Goal: Task Accomplishment & Management: Manage account settings

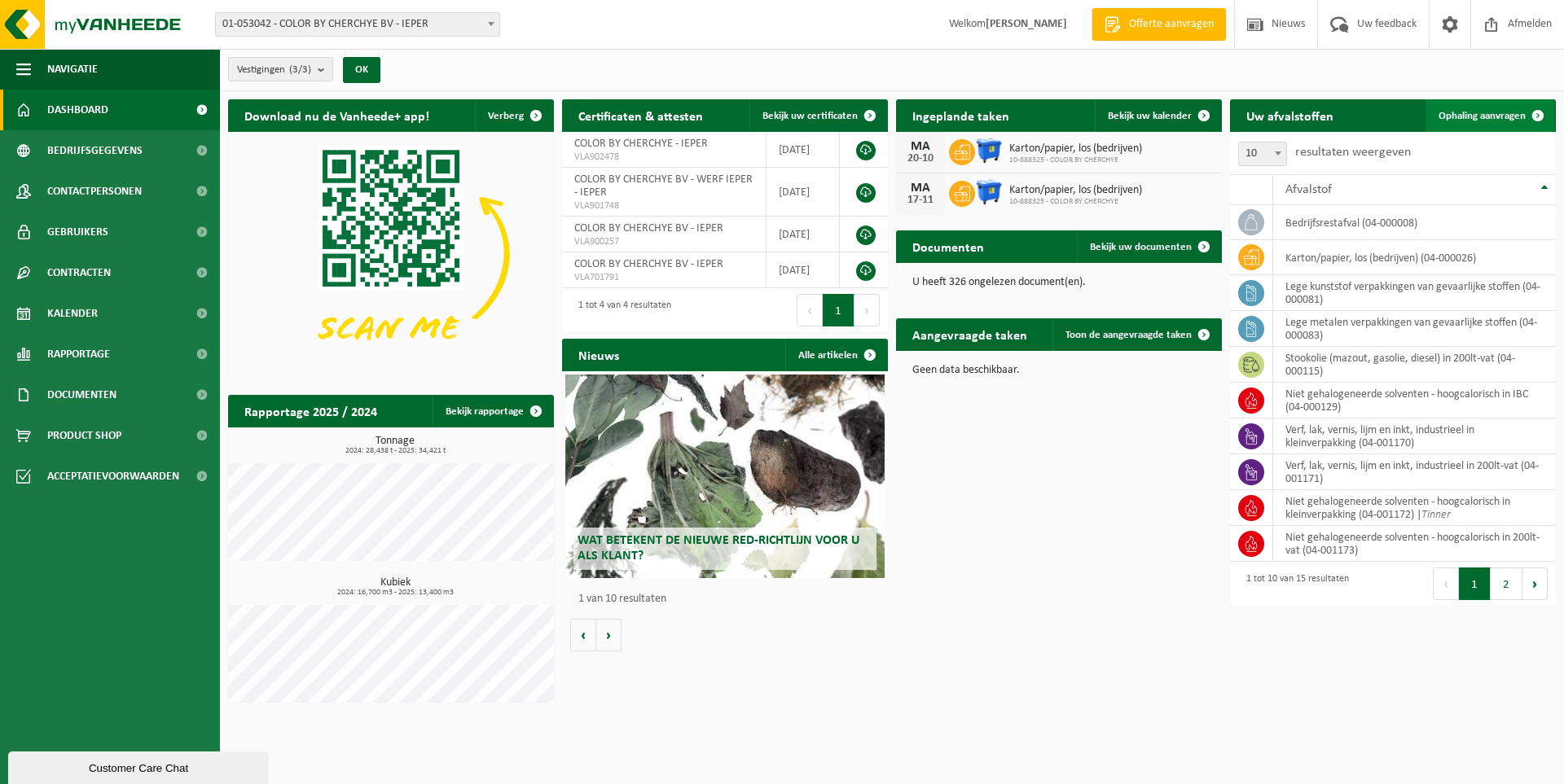
click at [1500, 111] on span "Ophaling aanvragen" at bounding box center [1482, 116] width 87 height 11
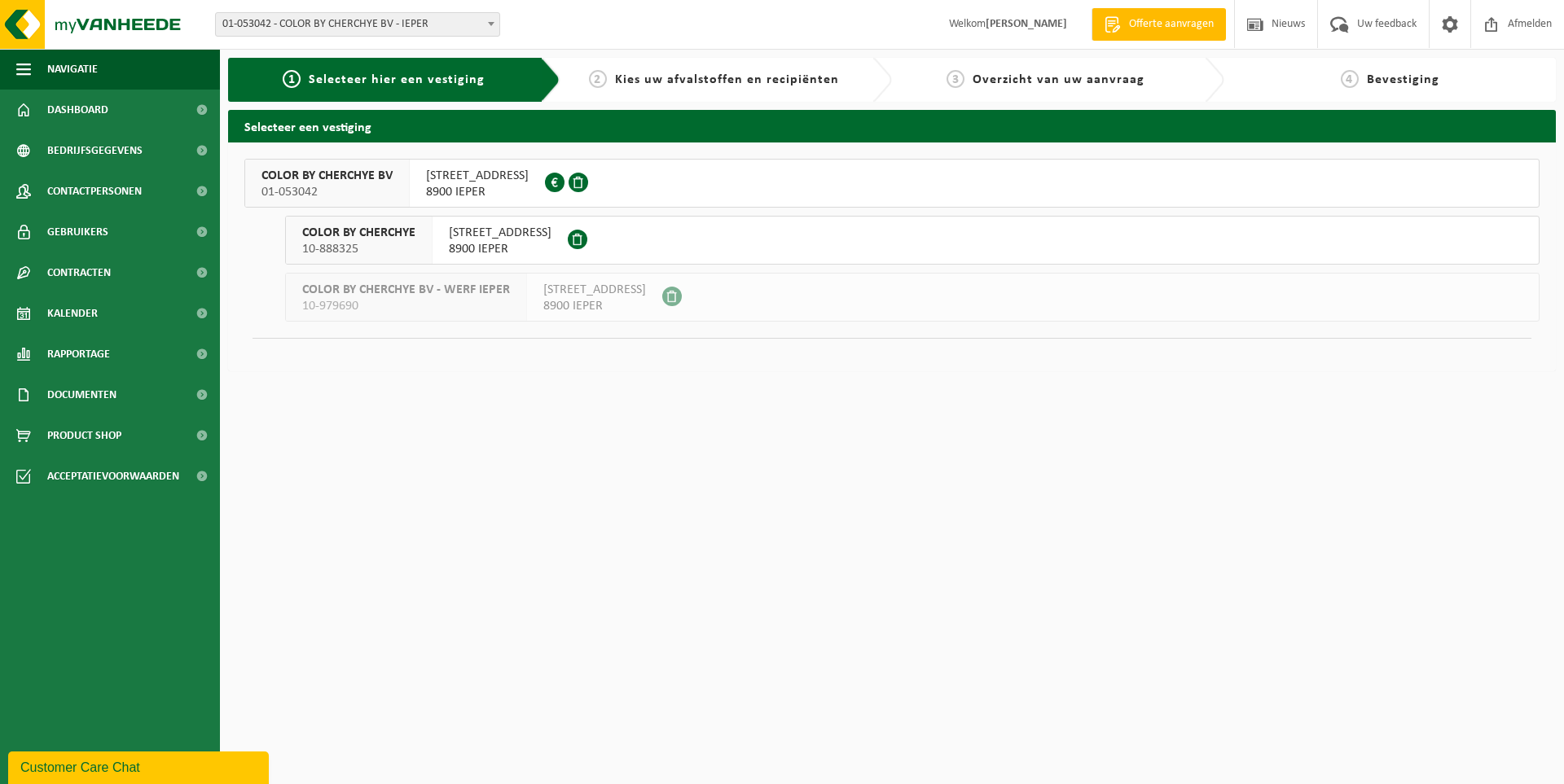
click at [474, 236] on span "PADDEVIJVERSTRAAT 58" at bounding box center [500, 233] width 103 height 16
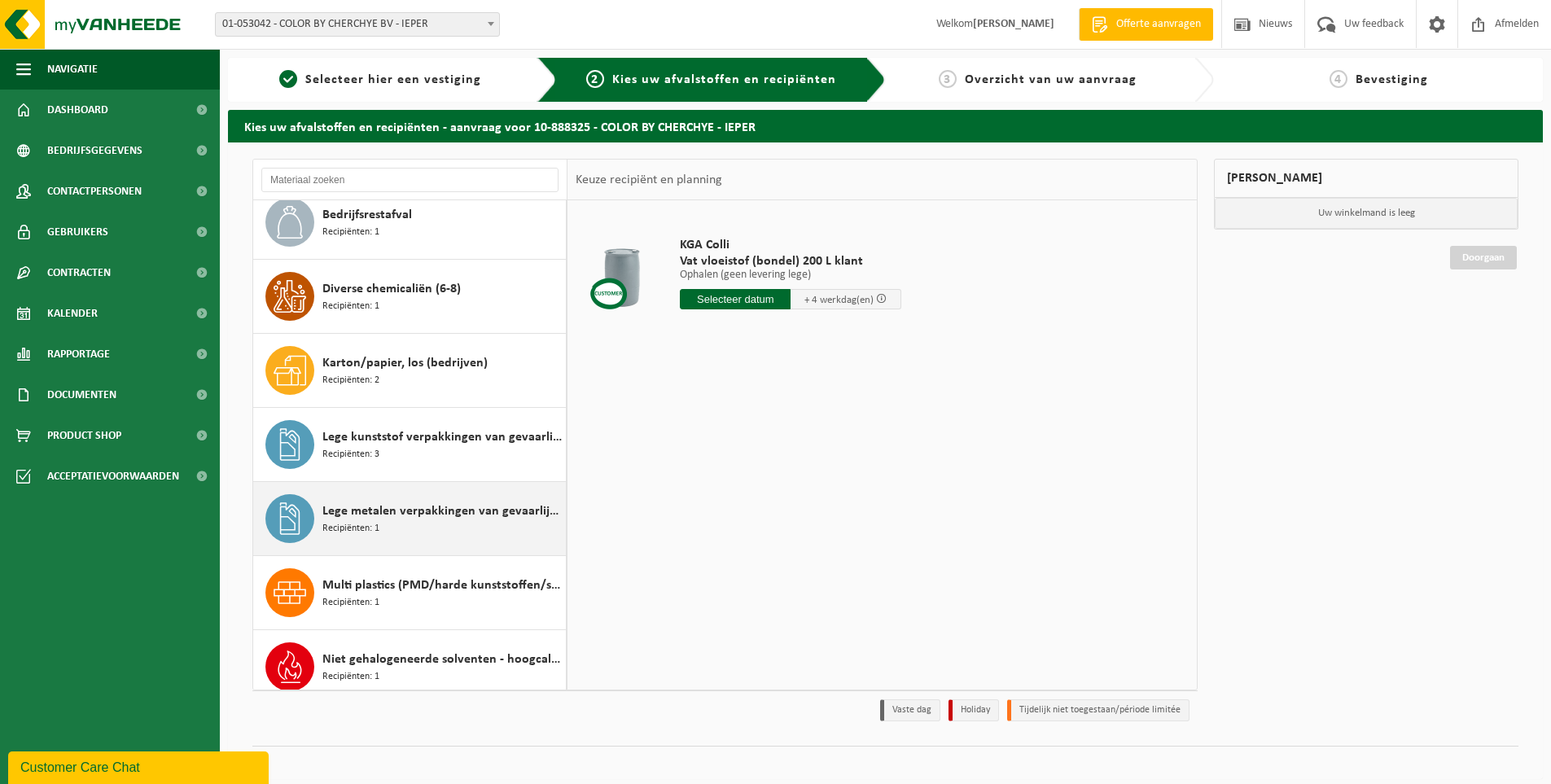
scroll to position [81, 0]
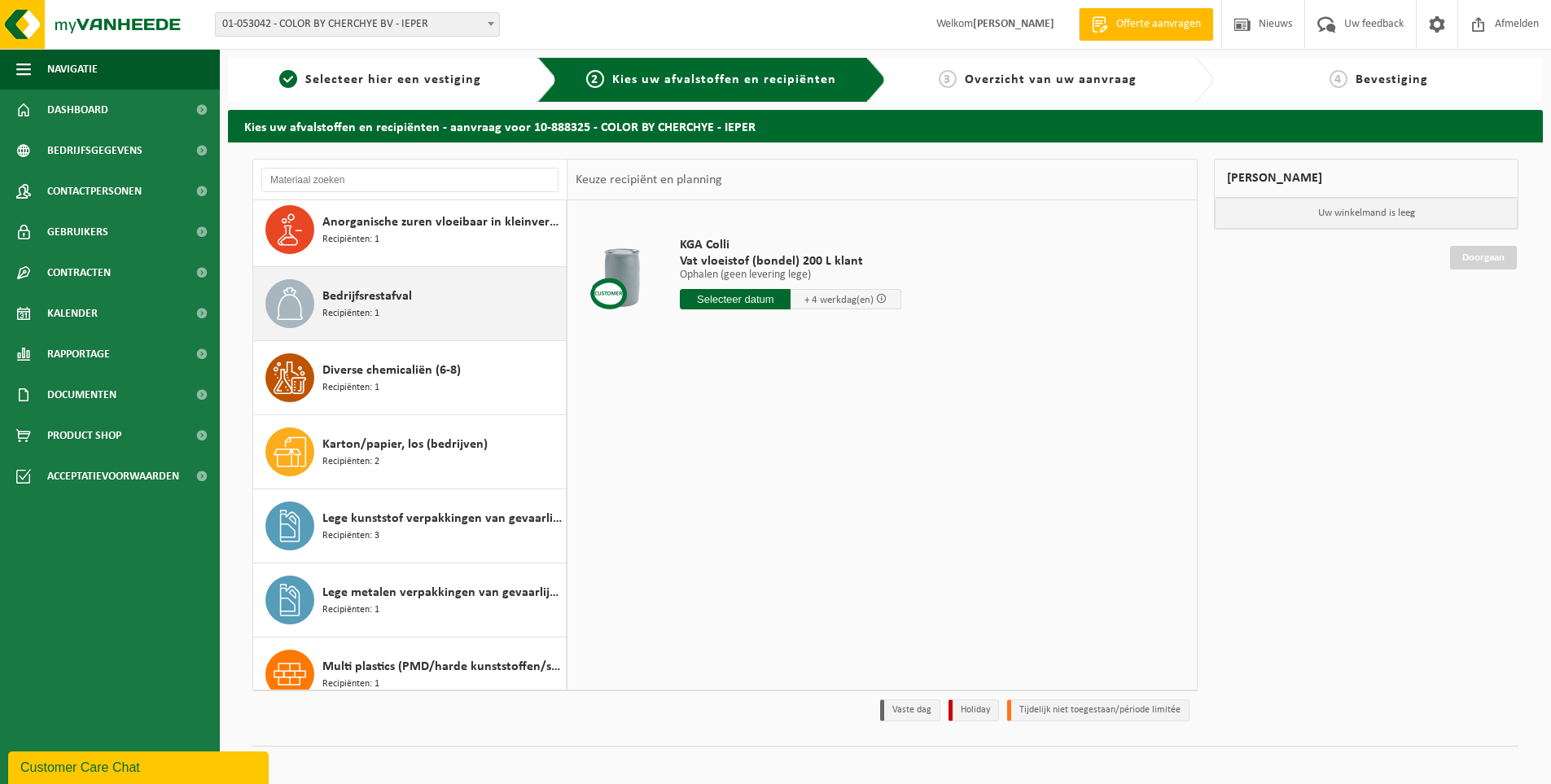
click at [403, 303] on span "Bedrijfsrestafval" at bounding box center [368, 297] width 90 height 20
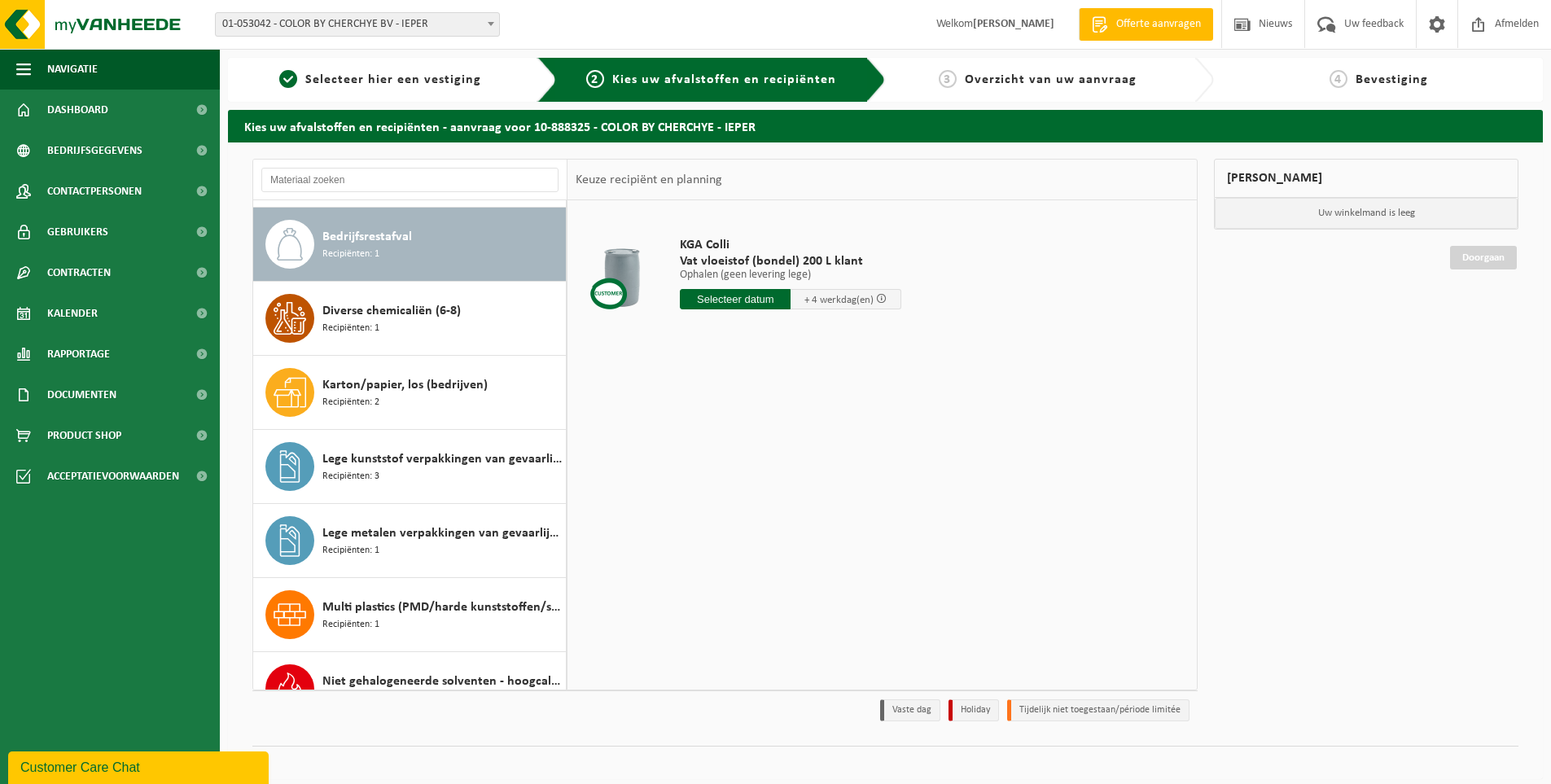
scroll to position [148, 0]
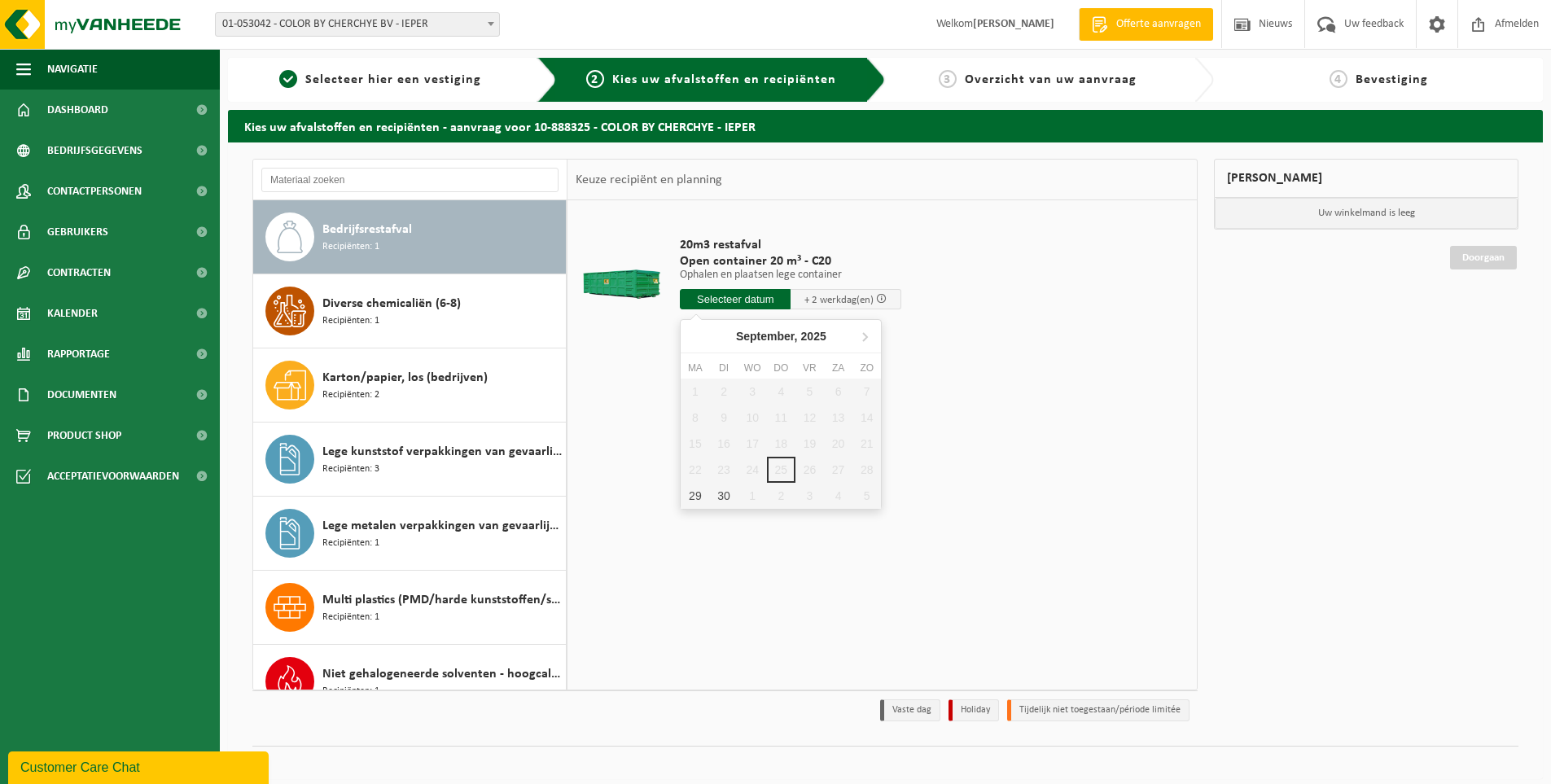
click at [775, 302] on input "text" at bounding box center [735, 299] width 111 height 20
click at [698, 497] on div "29" at bounding box center [694, 496] width 29 height 26
type input "Van 2025-09-29"
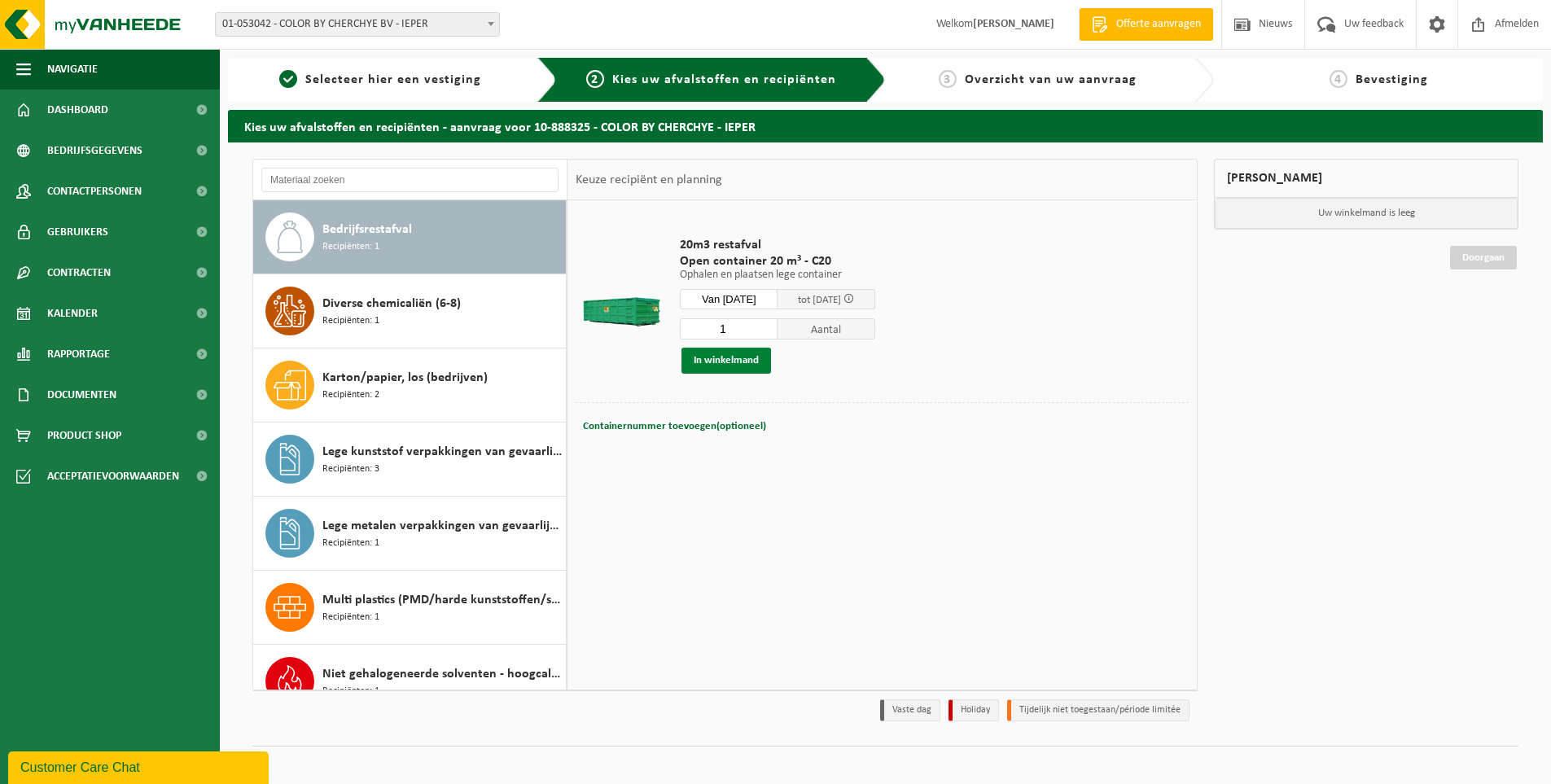
click at [751, 360] on button "In winkelmand" at bounding box center [726, 361] width 90 height 26
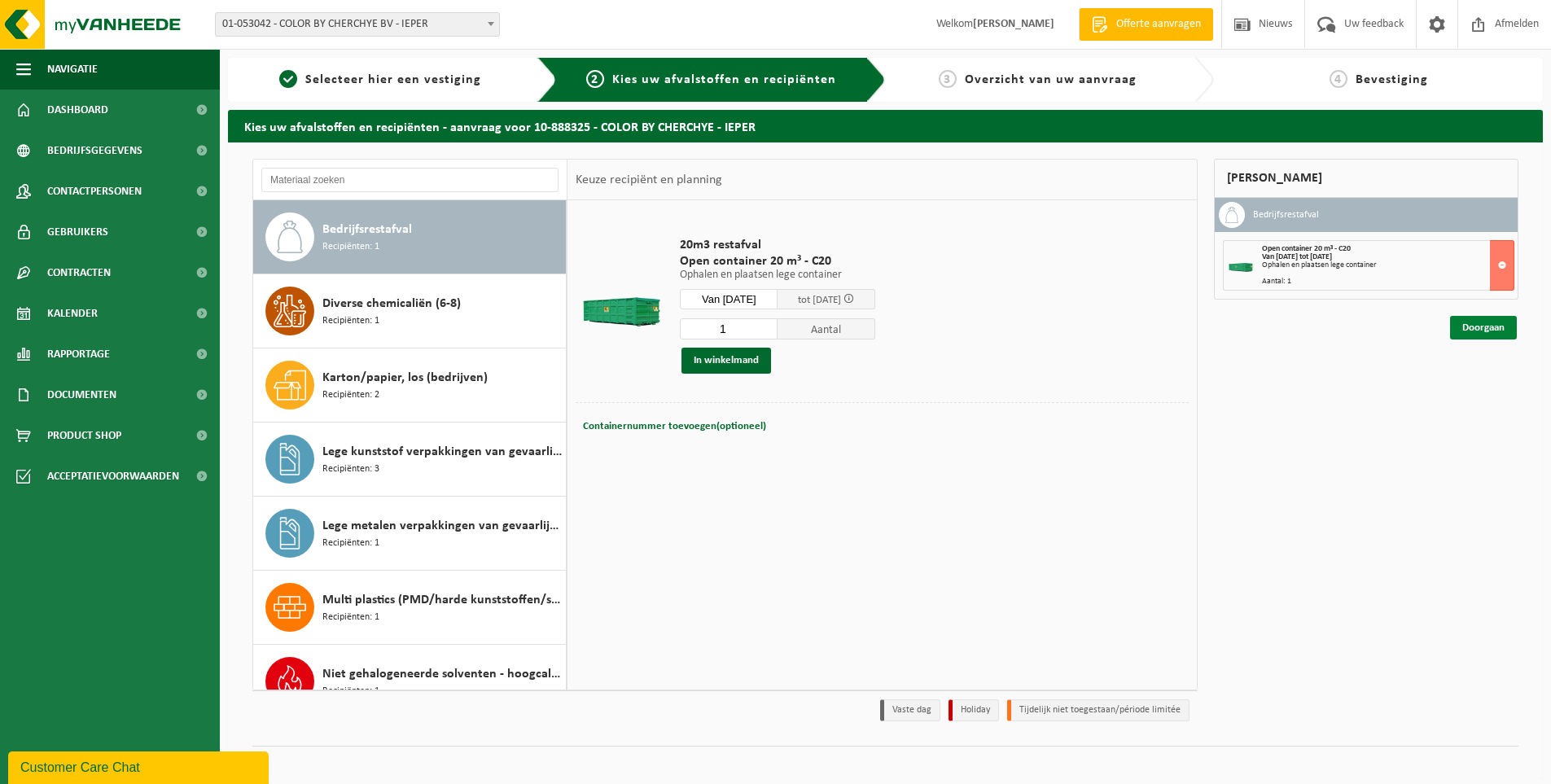
click at [1492, 325] on link "Doorgaan" at bounding box center [1483, 328] width 67 height 24
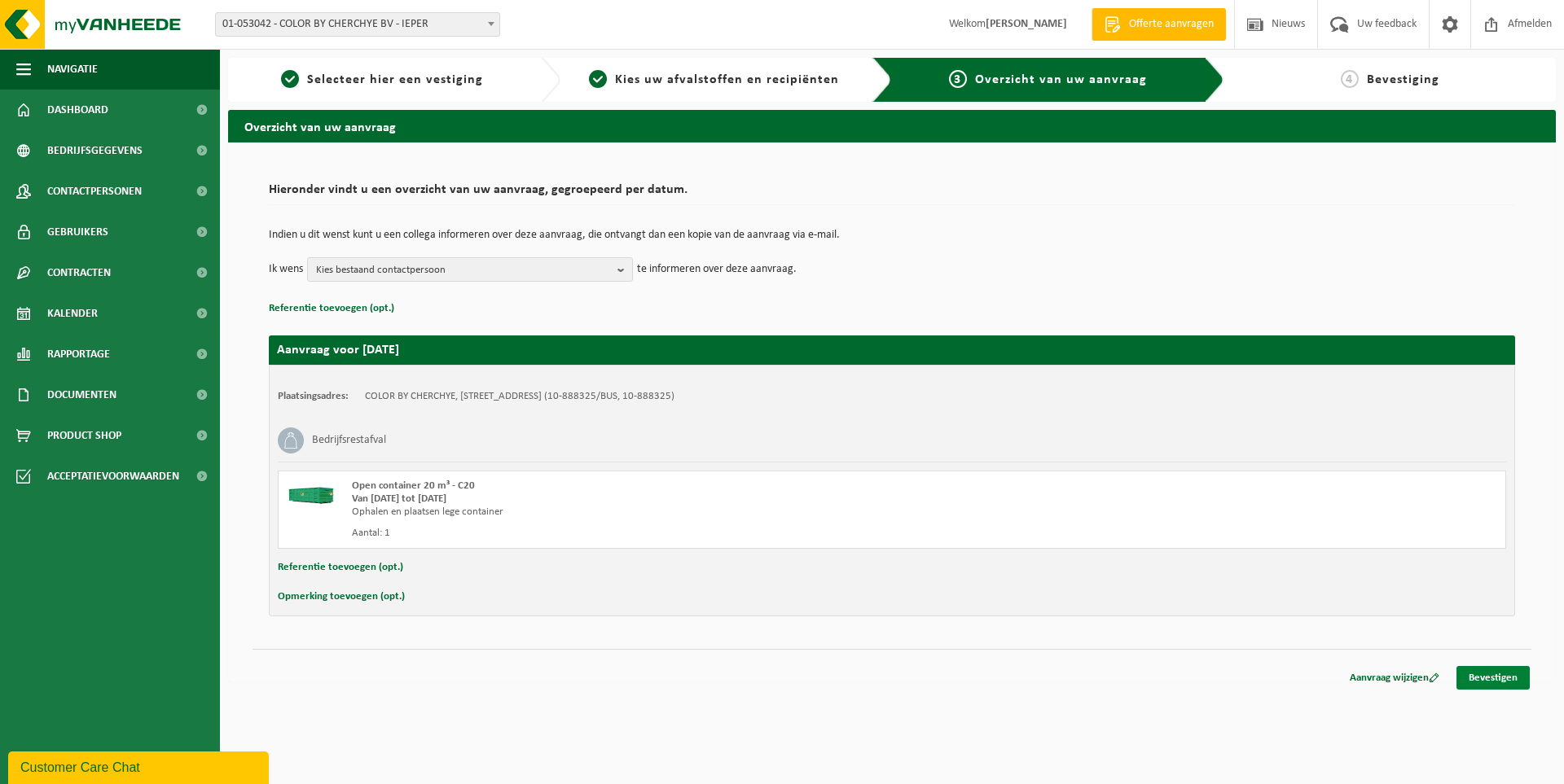
click at [1494, 676] on link "Bevestigen" at bounding box center [1493, 677] width 73 height 24
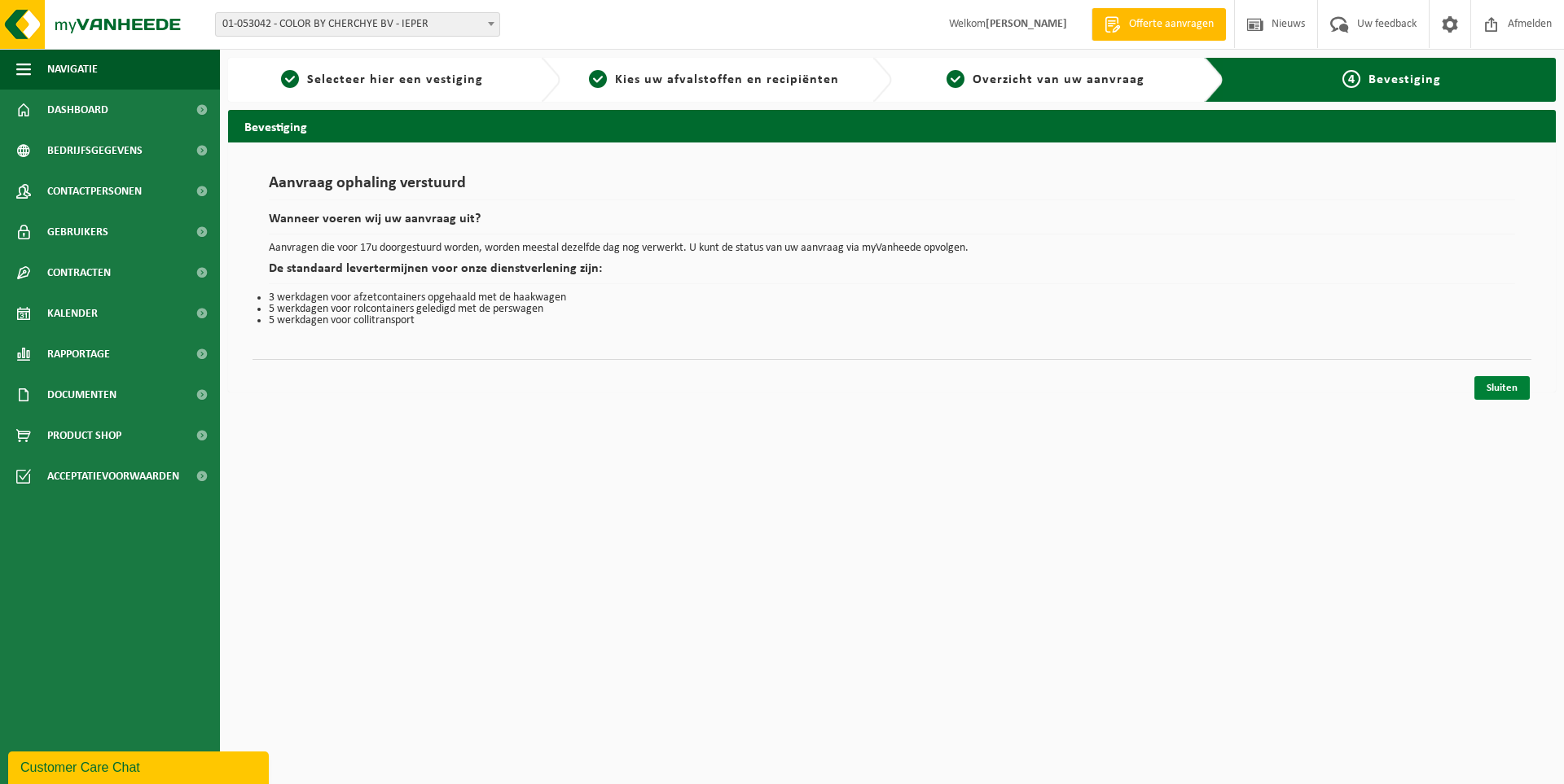
click at [1495, 383] on link "Sluiten" at bounding box center [1502, 388] width 55 height 24
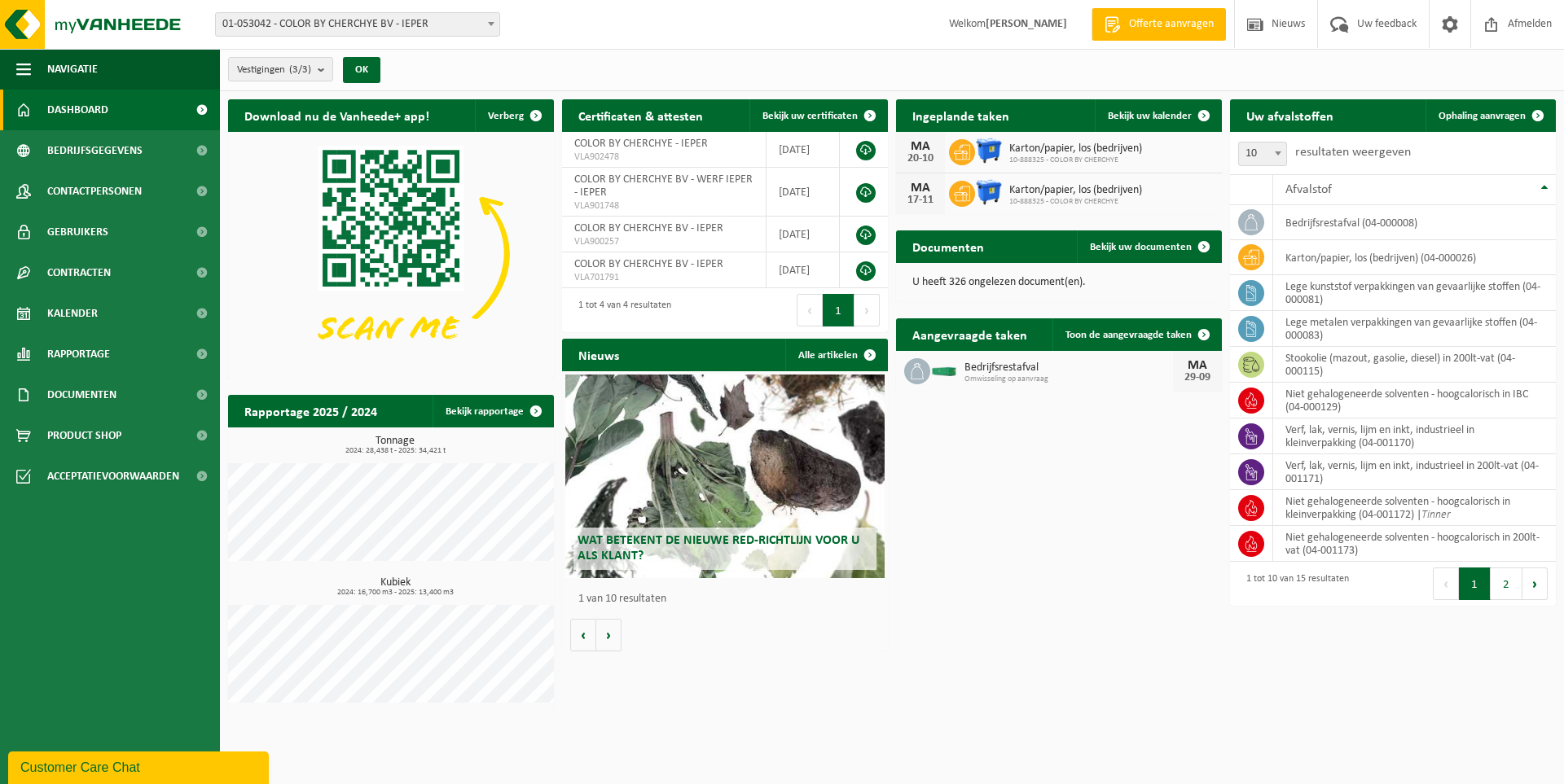
click at [987, 24] on strong "[PERSON_NAME]" at bounding box center [1027, 24] width 82 height 12
click at [124, 194] on span "Contactpersonen" at bounding box center [95, 192] width 95 height 41
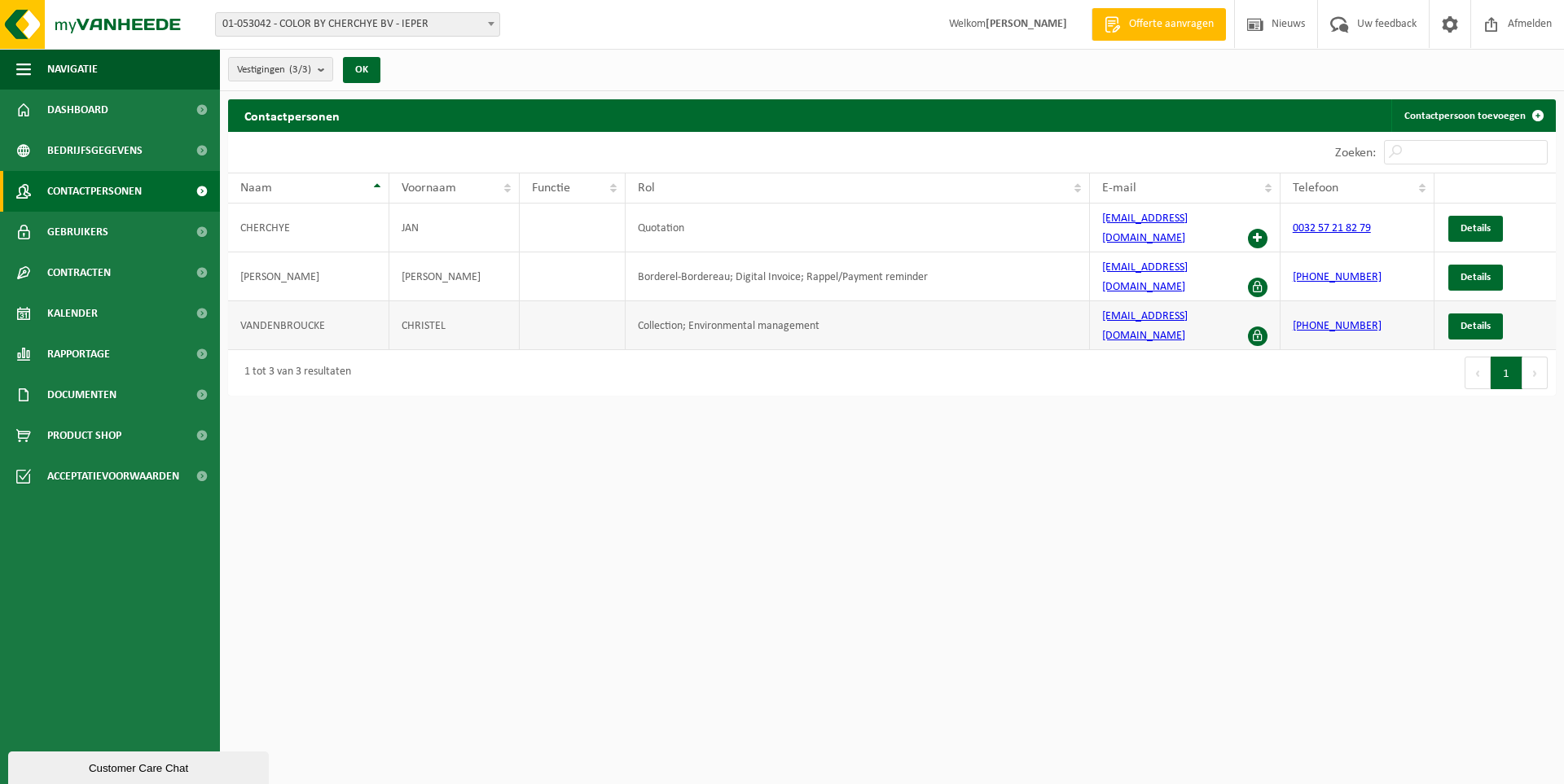
click at [448, 302] on td "CHRISTEL" at bounding box center [454, 326] width 130 height 49
drag, startPoint x: 453, startPoint y: 288, endPoint x: 387, endPoint y: 280, distance: 66.5
click at [387, 302] on tr "VANDENBROUCKE CHRISTEL Collection; Environmental management info@color.be +32 5…" at bounding box center [892, 326] width 1328 height 49
click at [1469, 321] on span "Details" at bounding box center [1475, 326] width 30 height 11
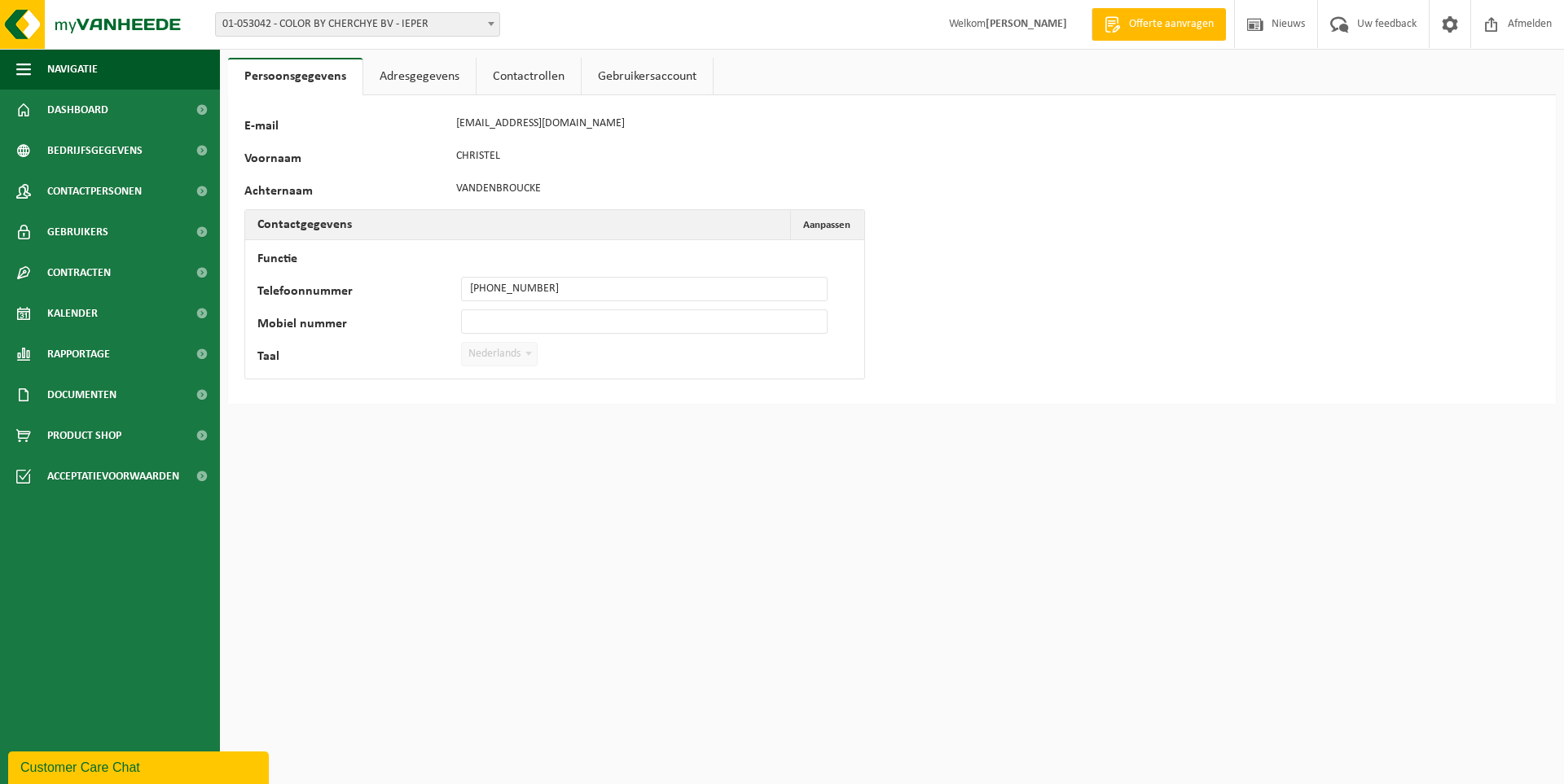
click at [404, 77] on link "Adresgegevens" at bounding box center [420, 77] width 113 height 37
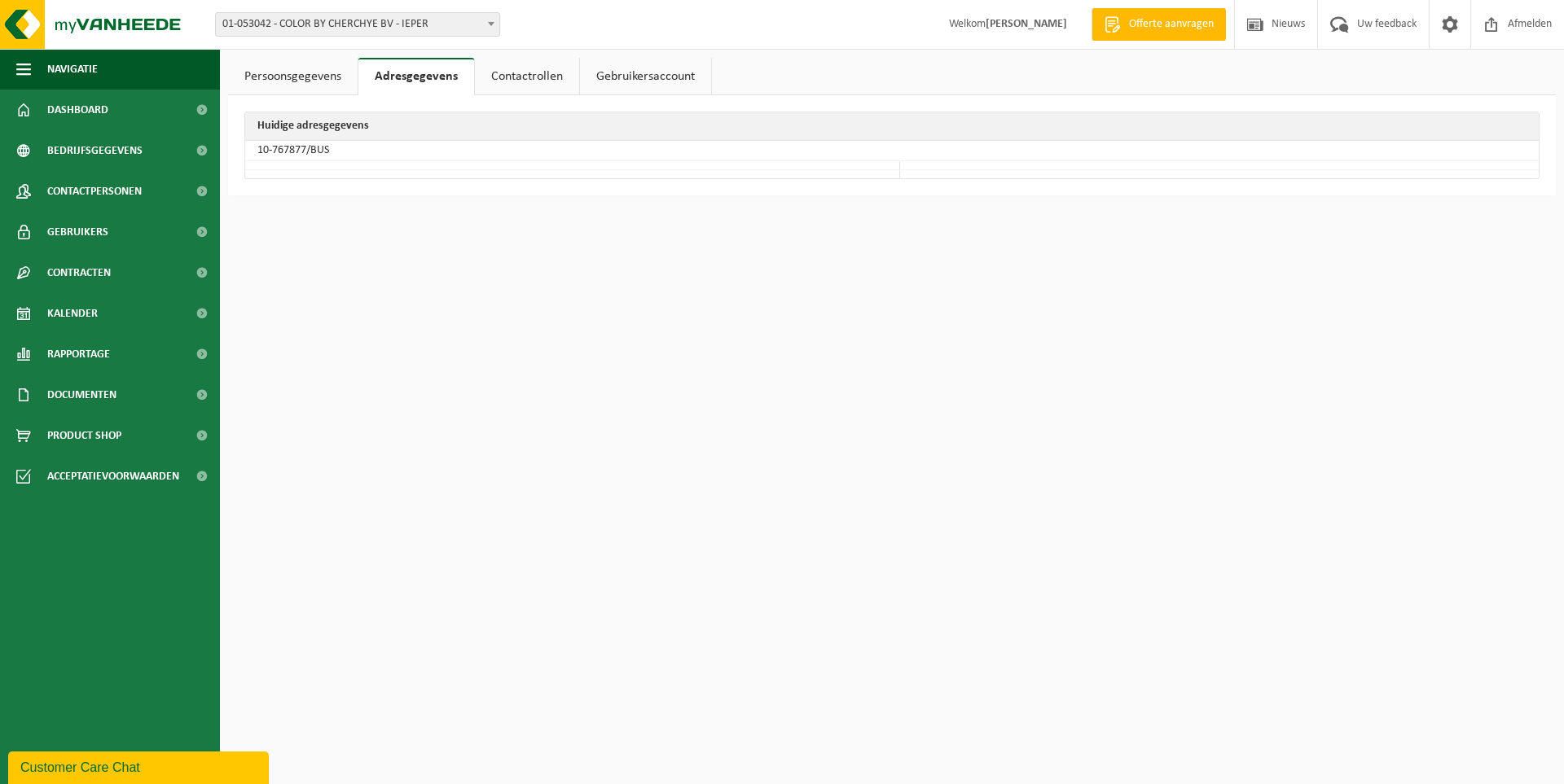
click at [497, 77] on link "Contactrollen" at bounding box center [527, 77] width 104 height 37
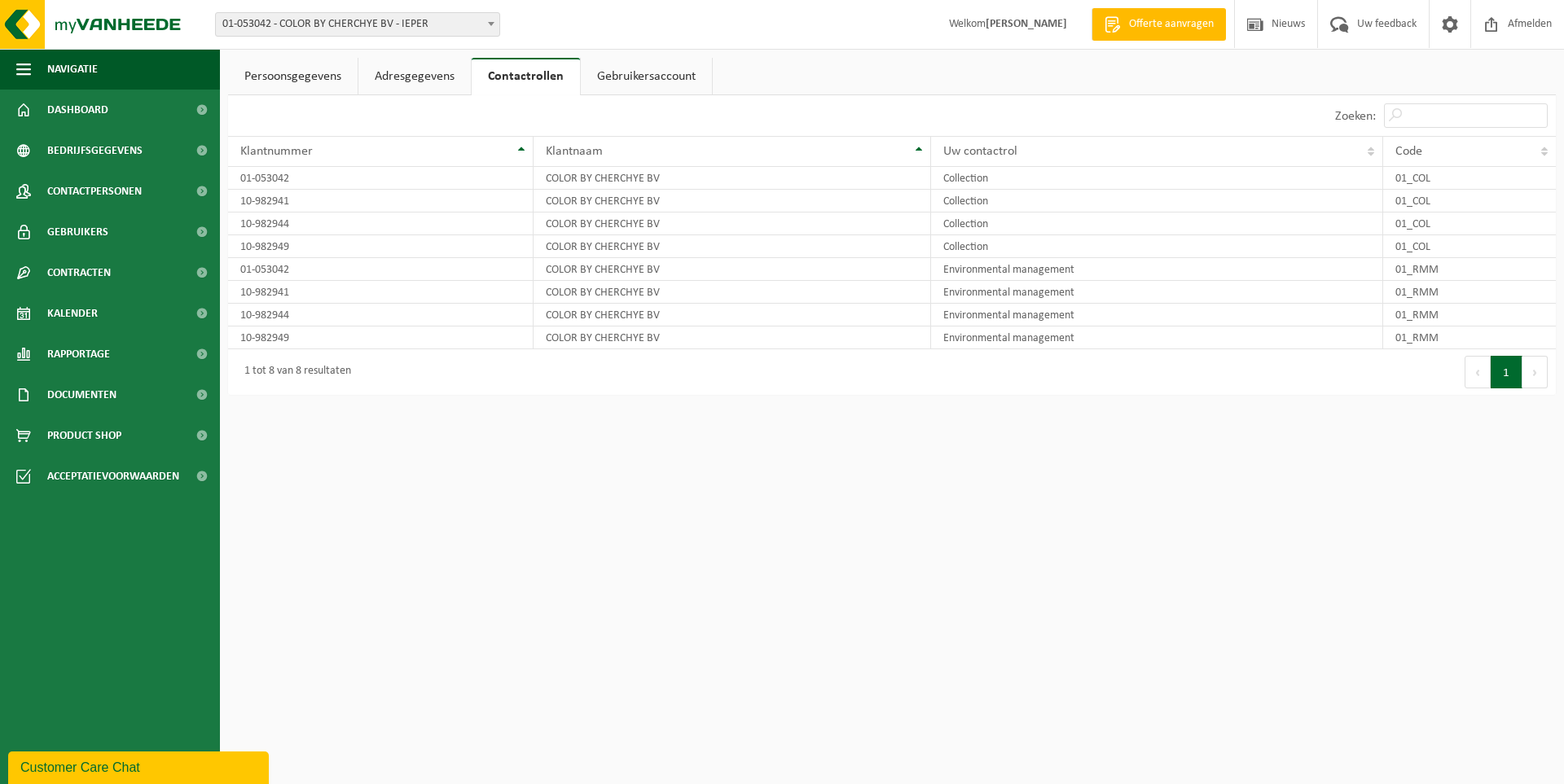
click at [626, 73] on link "Gebruikersaccount" at bounding box center [646, 77] width 131 height 37
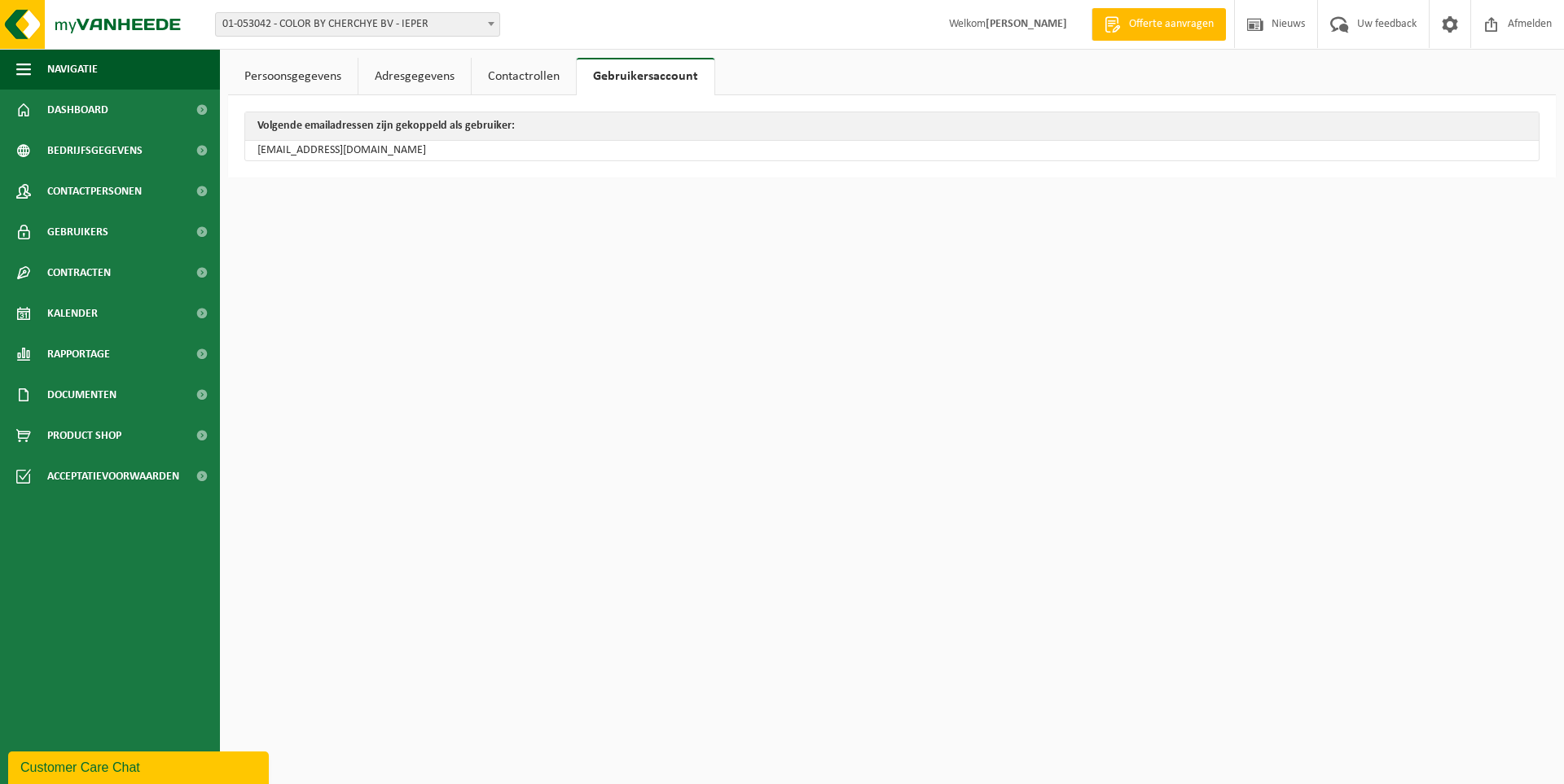
click at [307, 86] on link "Persoonsgegevens" at bounding box center [293, 77] width 130 height 37
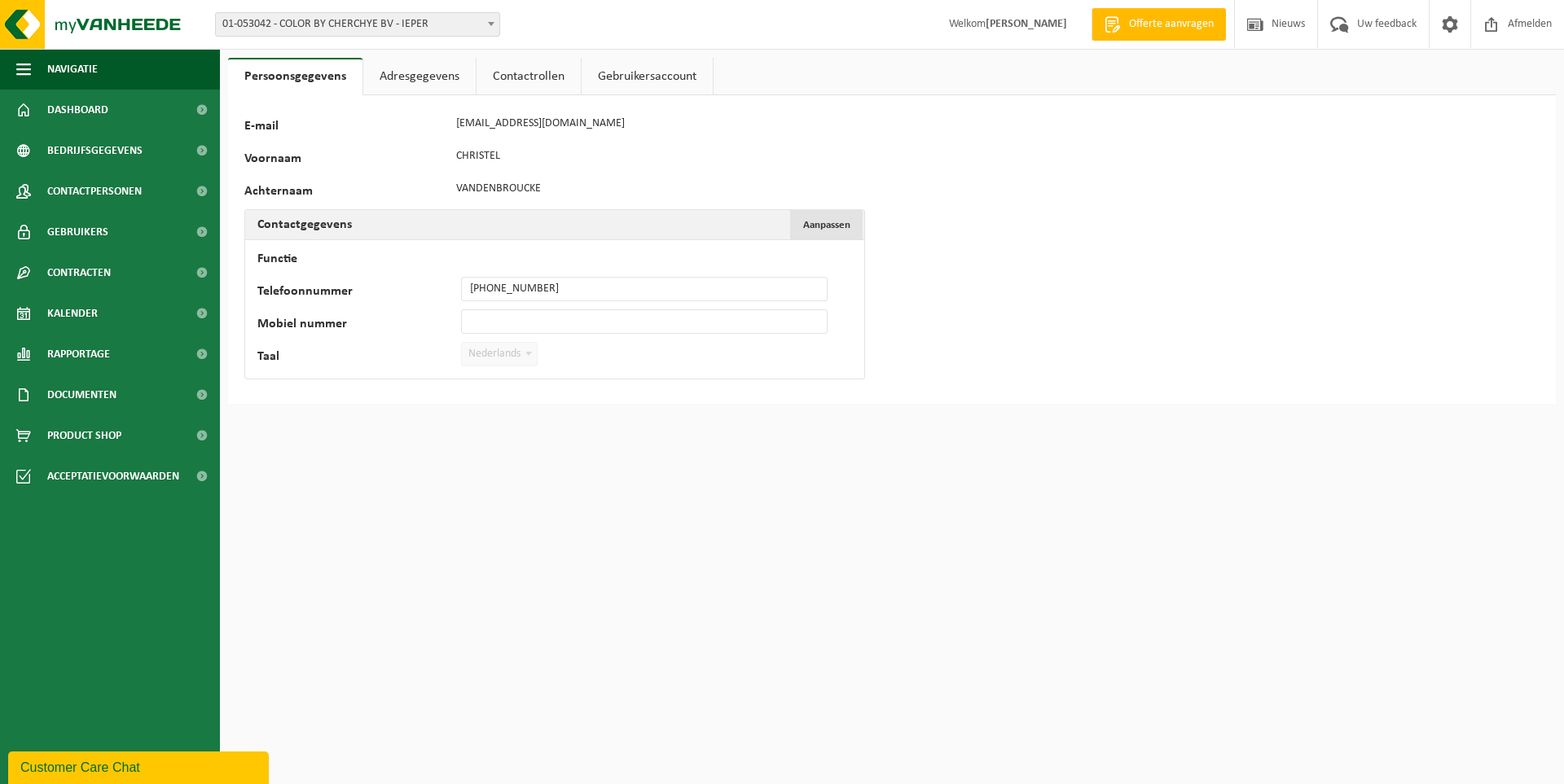
click at [837, 231] on span "Aanpassen" at bounding box center [827, 225] width 47 height 11
click at [338, 387] on button "Bevestigen" at bounding box center [301, 388] width 84 height 26
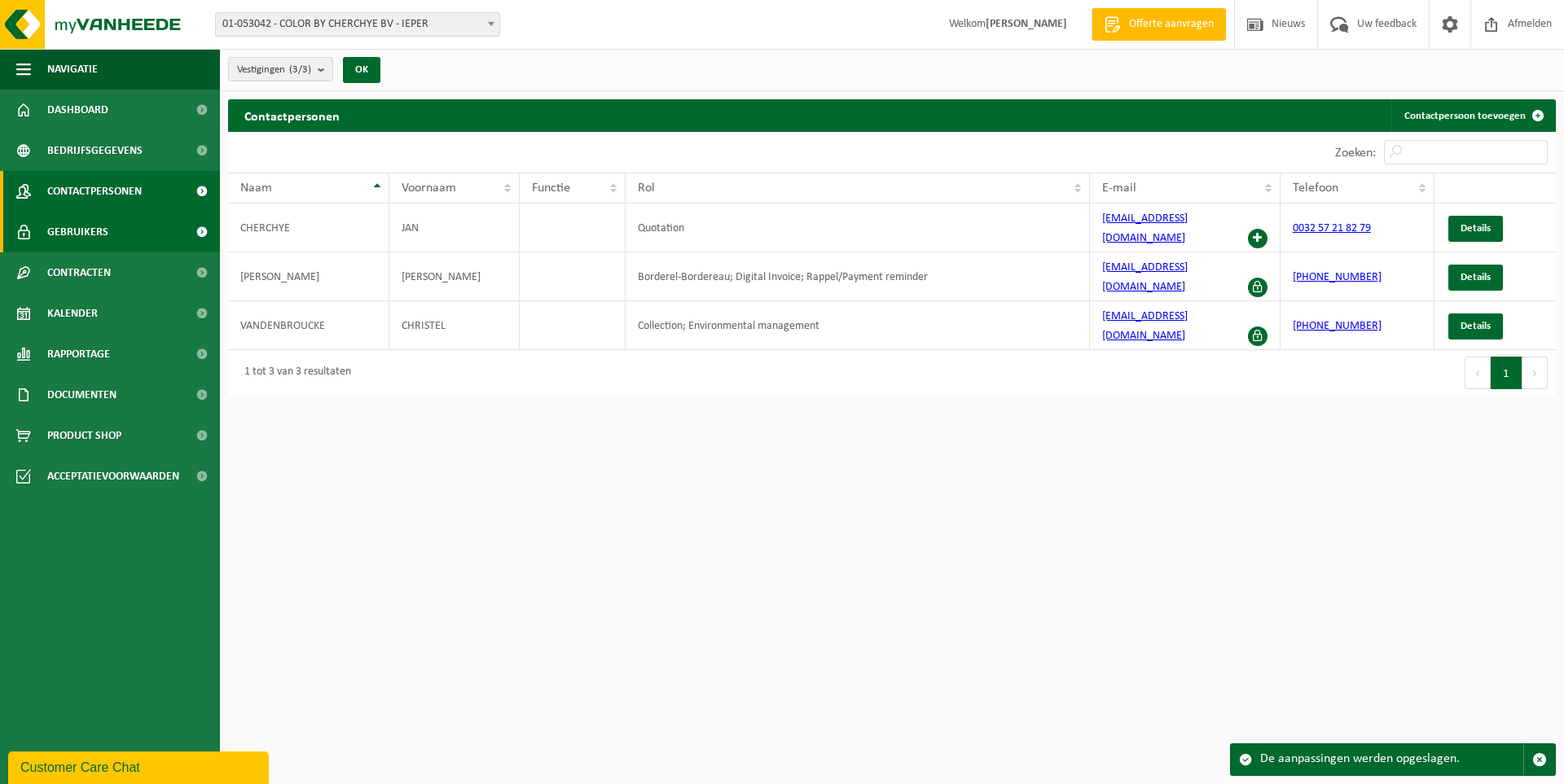
click at [150, 234] on link "Gebruikers" at bounding box center [110, 232] width 220 height 41
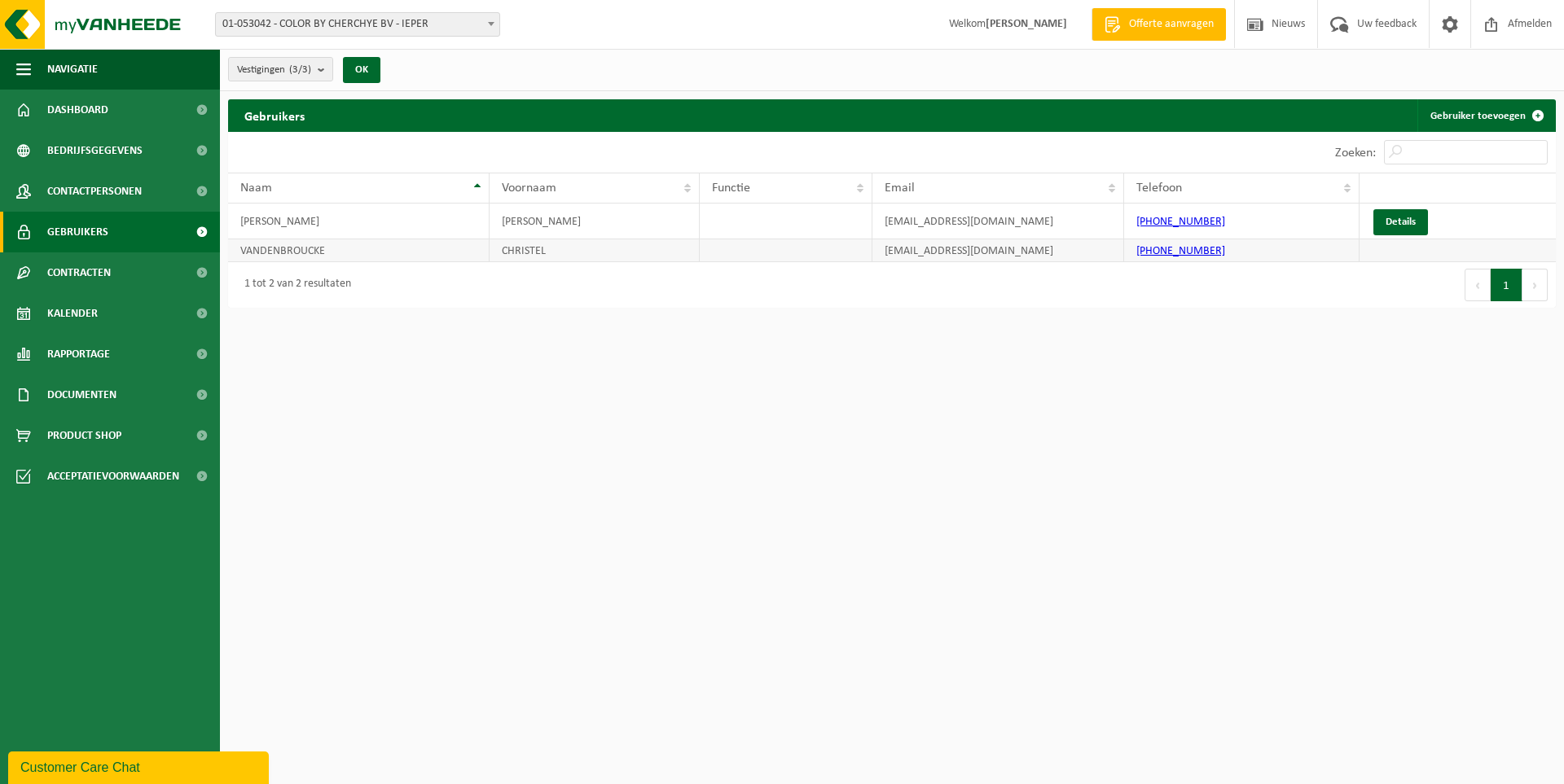
click at [320, 249] on td "VANDENBROUCKE" at bounding box center [359, 251] width 262 height 23
click at [351, 249] on td "VANDENBROUCKE" at bounding box center [359, 251] width 262 height 23
click at [121, 99] on link "Dashboard" at bounding box center [110, 110] width 220 height 41
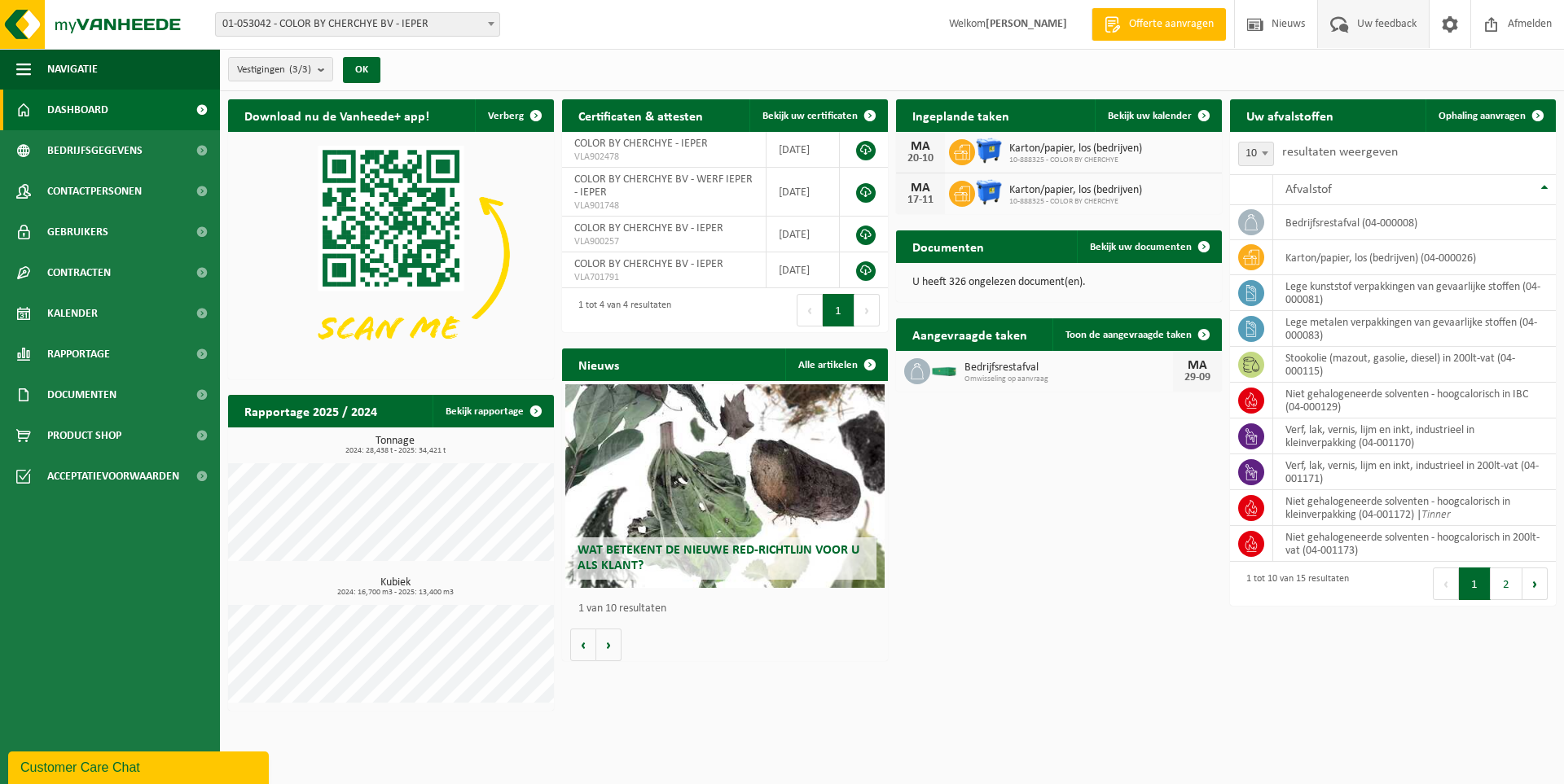
click at [1356, 23] on span "Uw feedback" at bounding box center [1386, 24] width 68 height 48
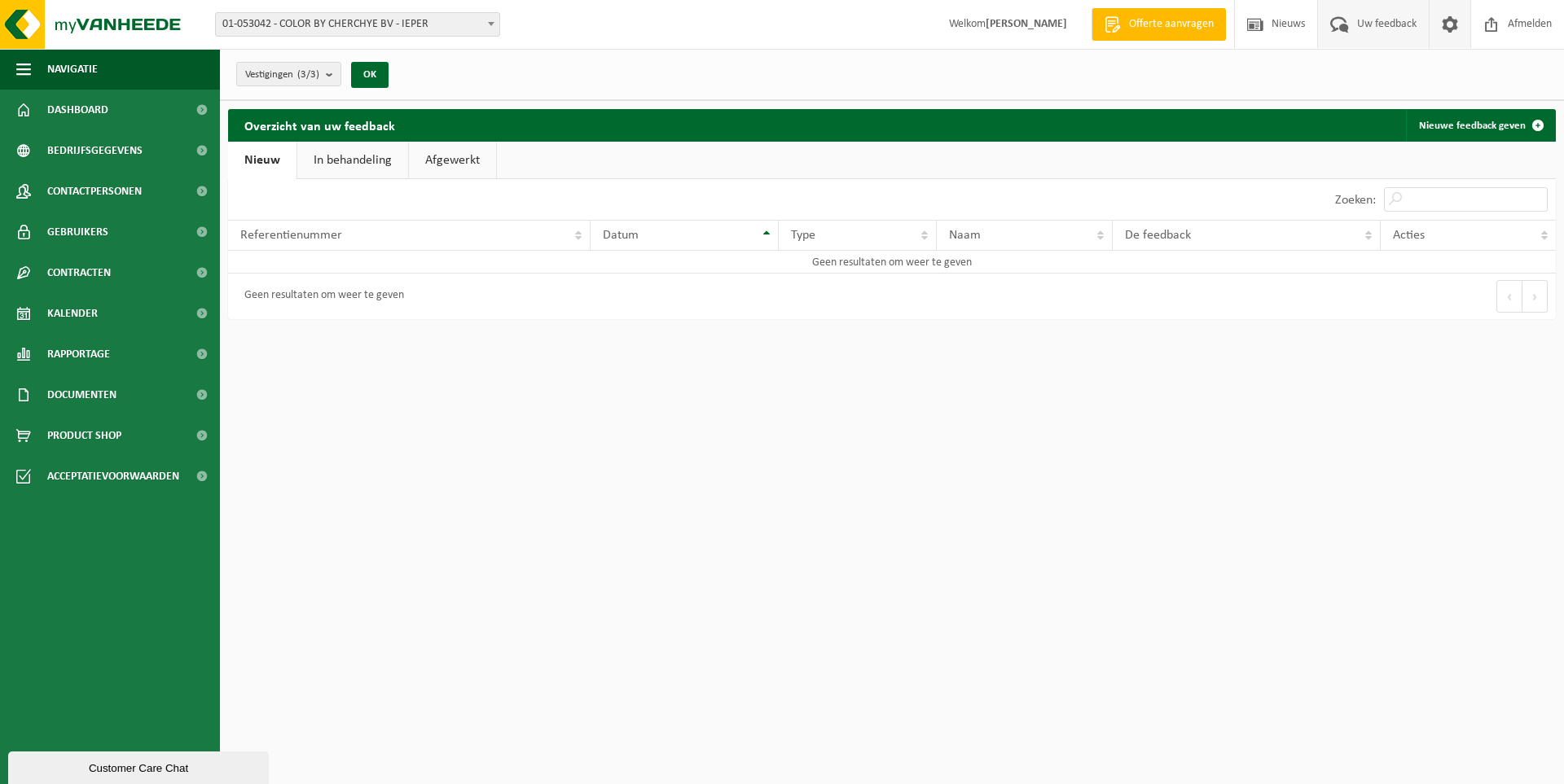
click at [1443, 26] on span at bounding box center [1450, 24] width 24 height 48
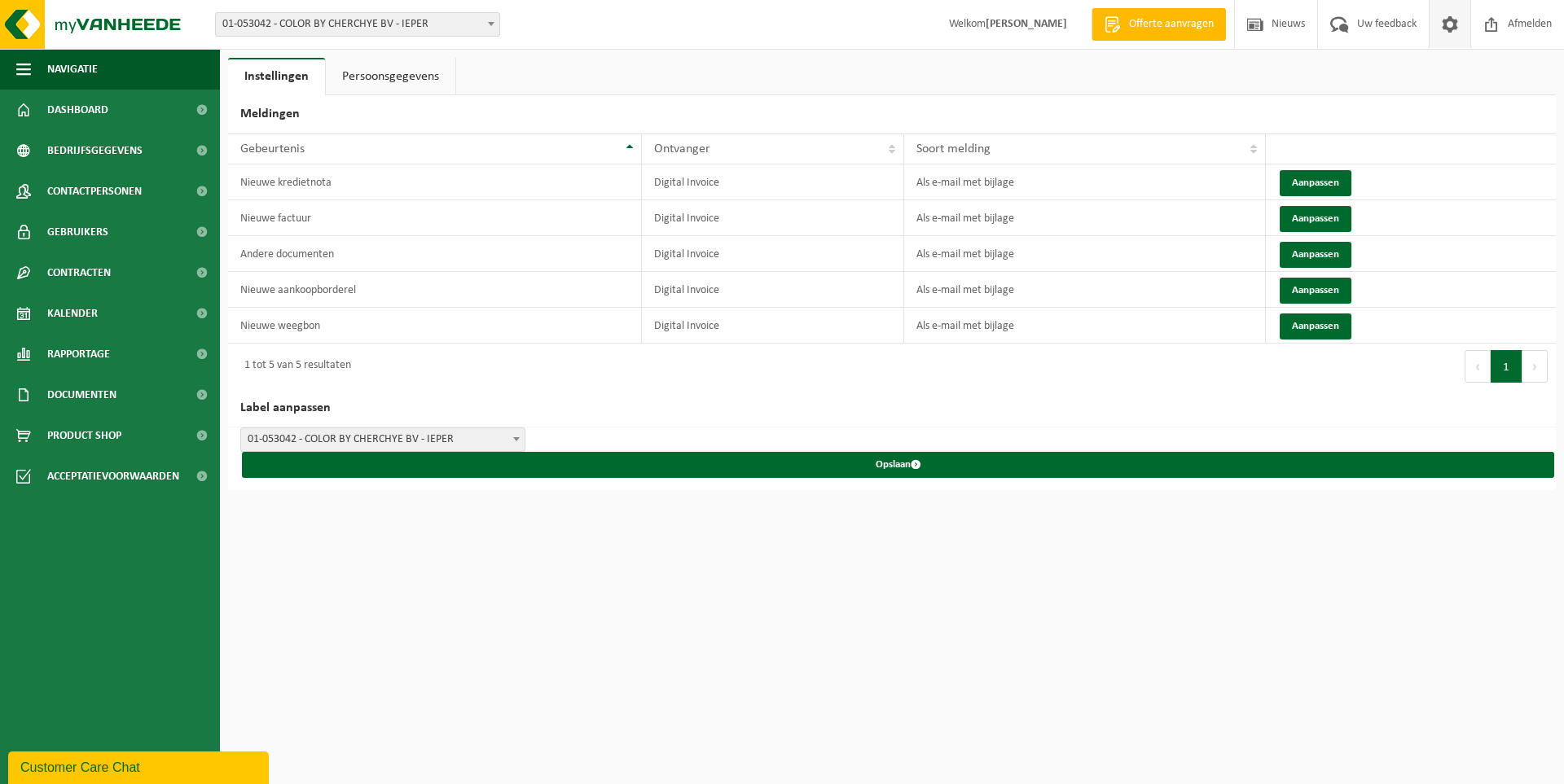
click at [405, 80] on link "Persoonsgegevens" at bounding box center [391, 77] width 130 height 37
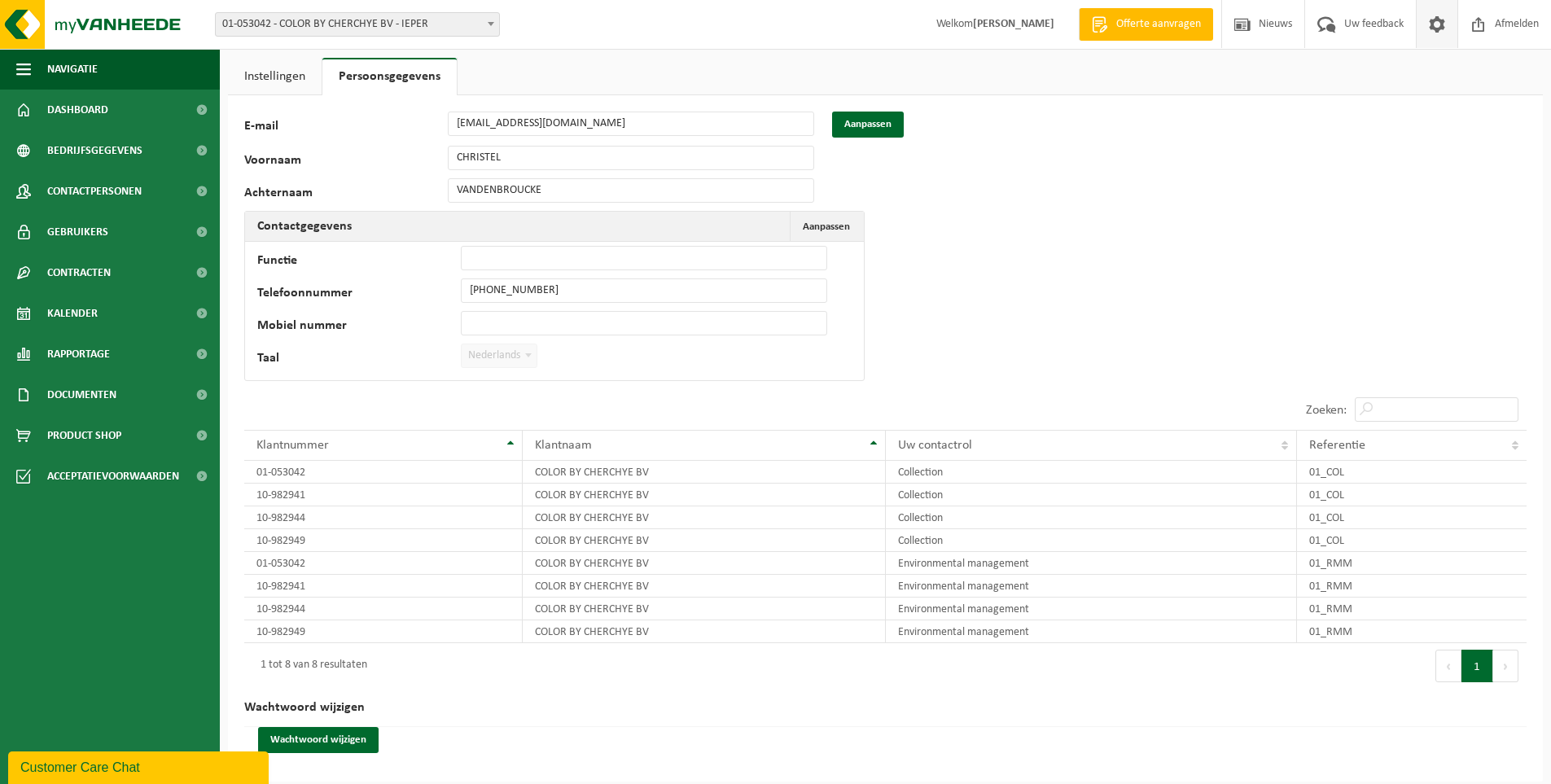
click at [430, 154] on div "Voornaam [PERSON_NAME]" at bounding box center [537, 158] width 586 height 24
click at [885, 132] on button "Aanpassen" at bounding box center [868, 125] width 72 height 26
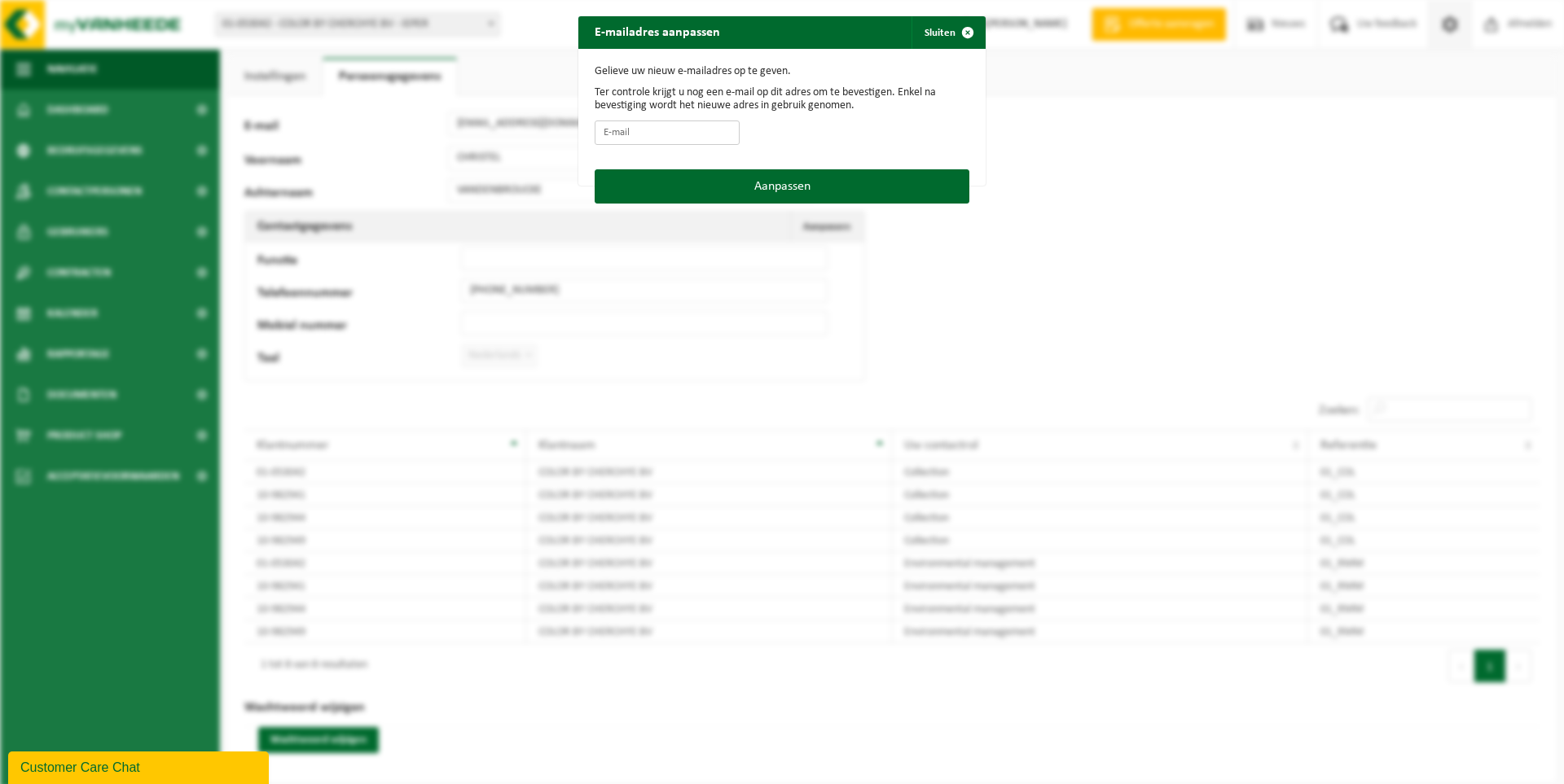
click at [673, 134] on input "E-mail" at bounding box center [667, 133] width 145 height 24
type input "[EMAIL_ADDRESS][DOMAIN_NAME]"
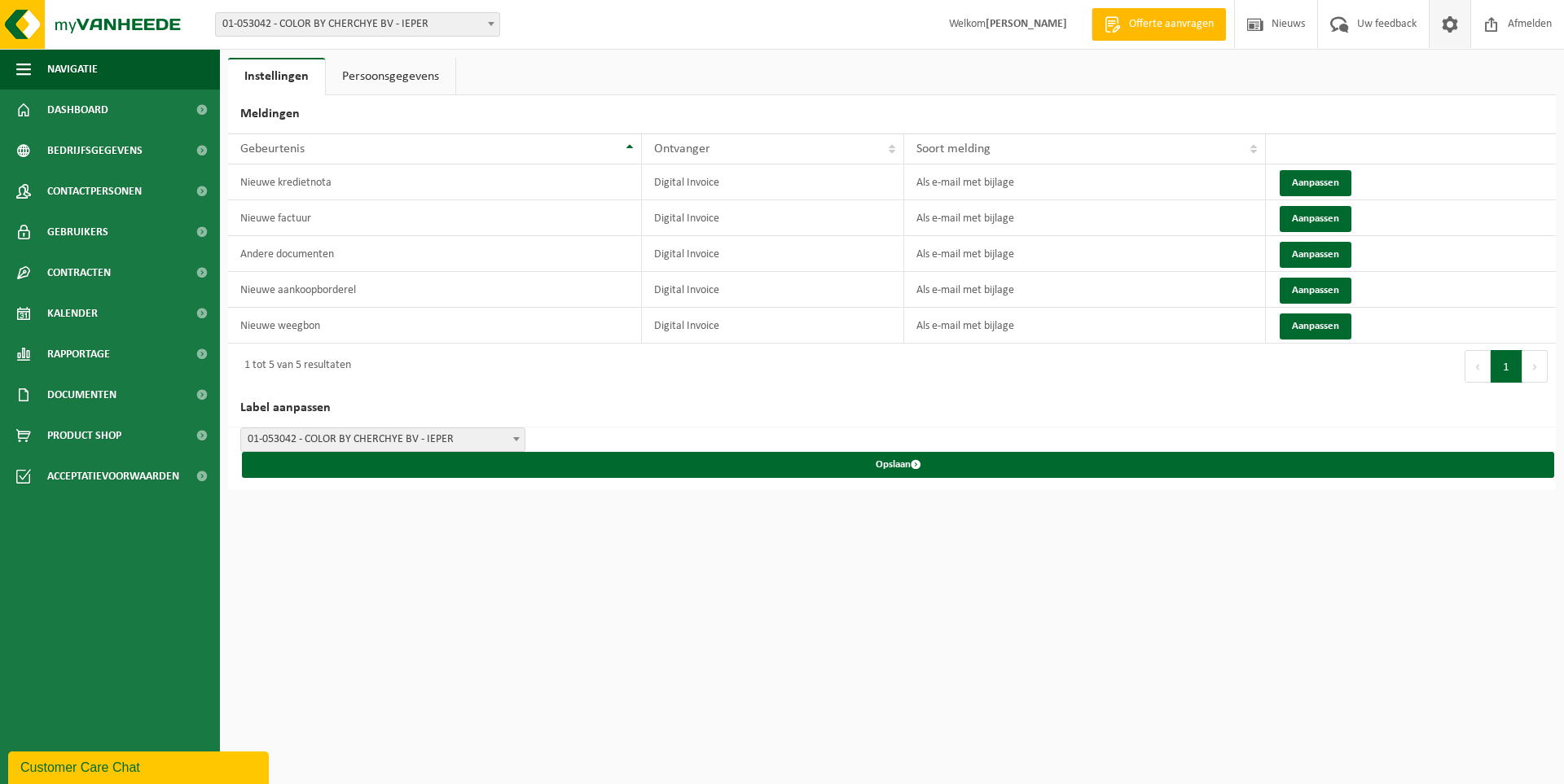
click at [368, 76] on link "Persoonsgegevens" at bounding box center [391, 77] width 130 height 37
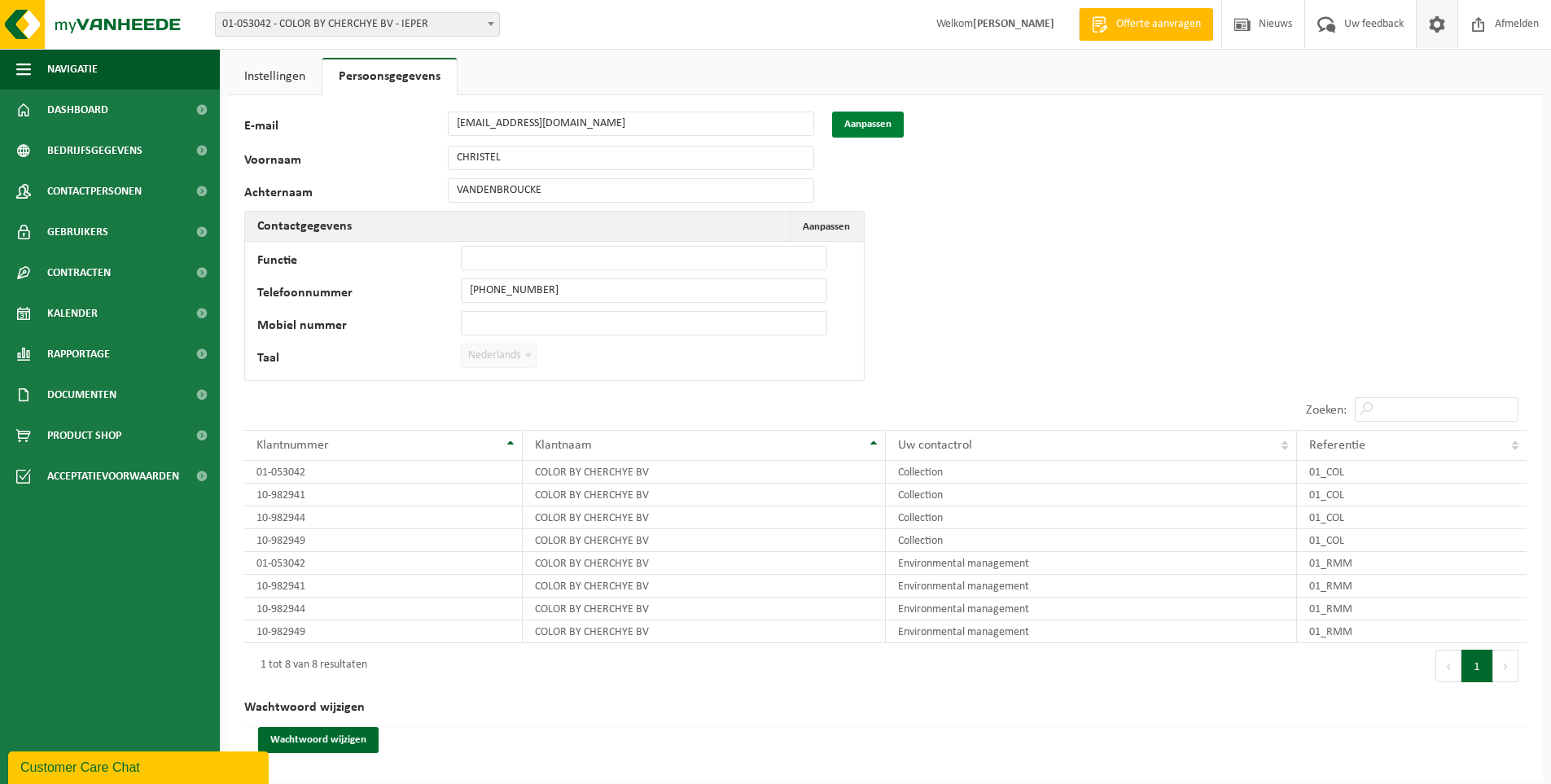
click at [877, 124] on button "Aanpassen" at bounding box center [868, 125] width 72 height 26
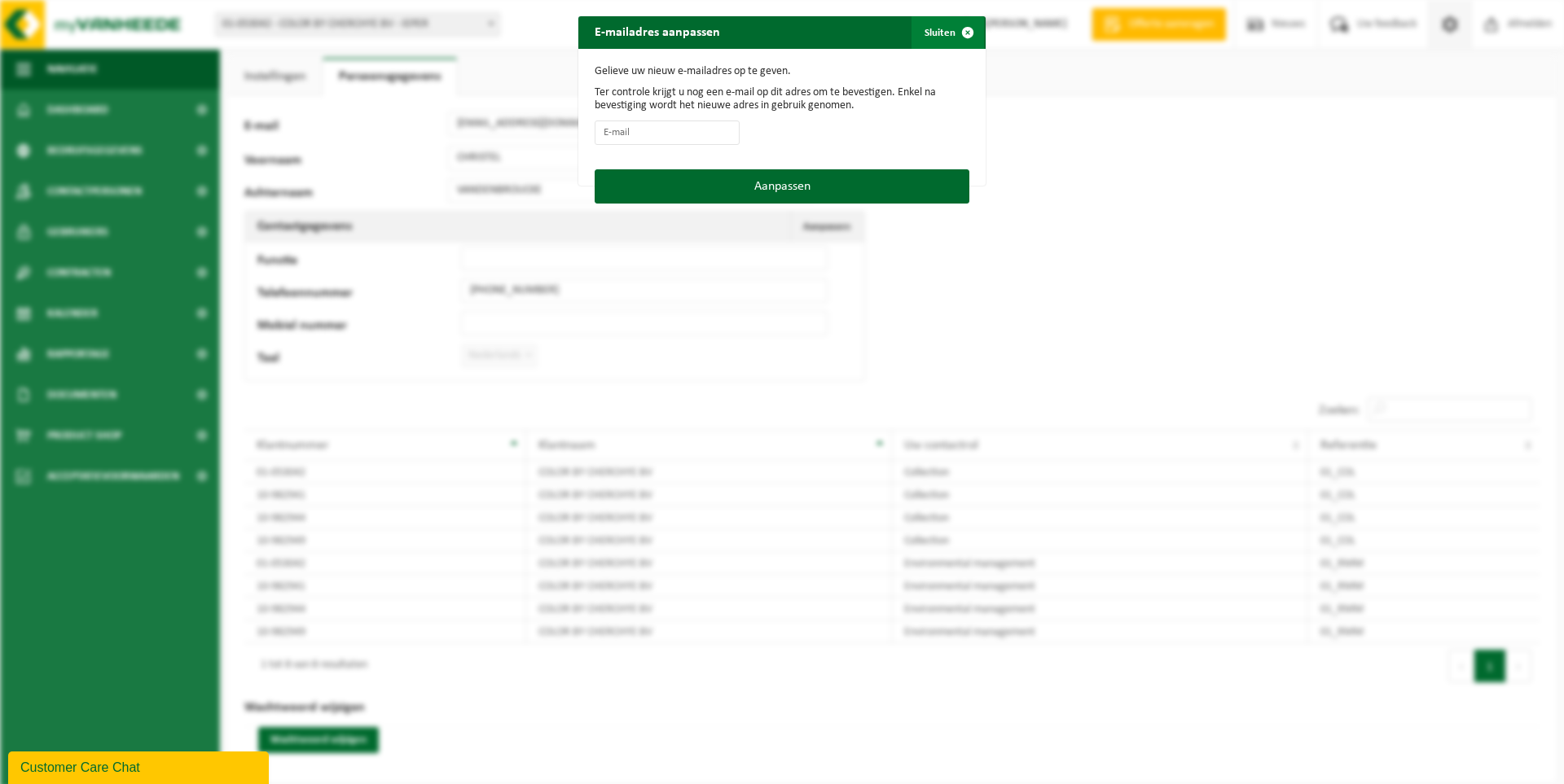
click at [960, 33] on span "button" at bounding box center [968, 33] width 33 height 33
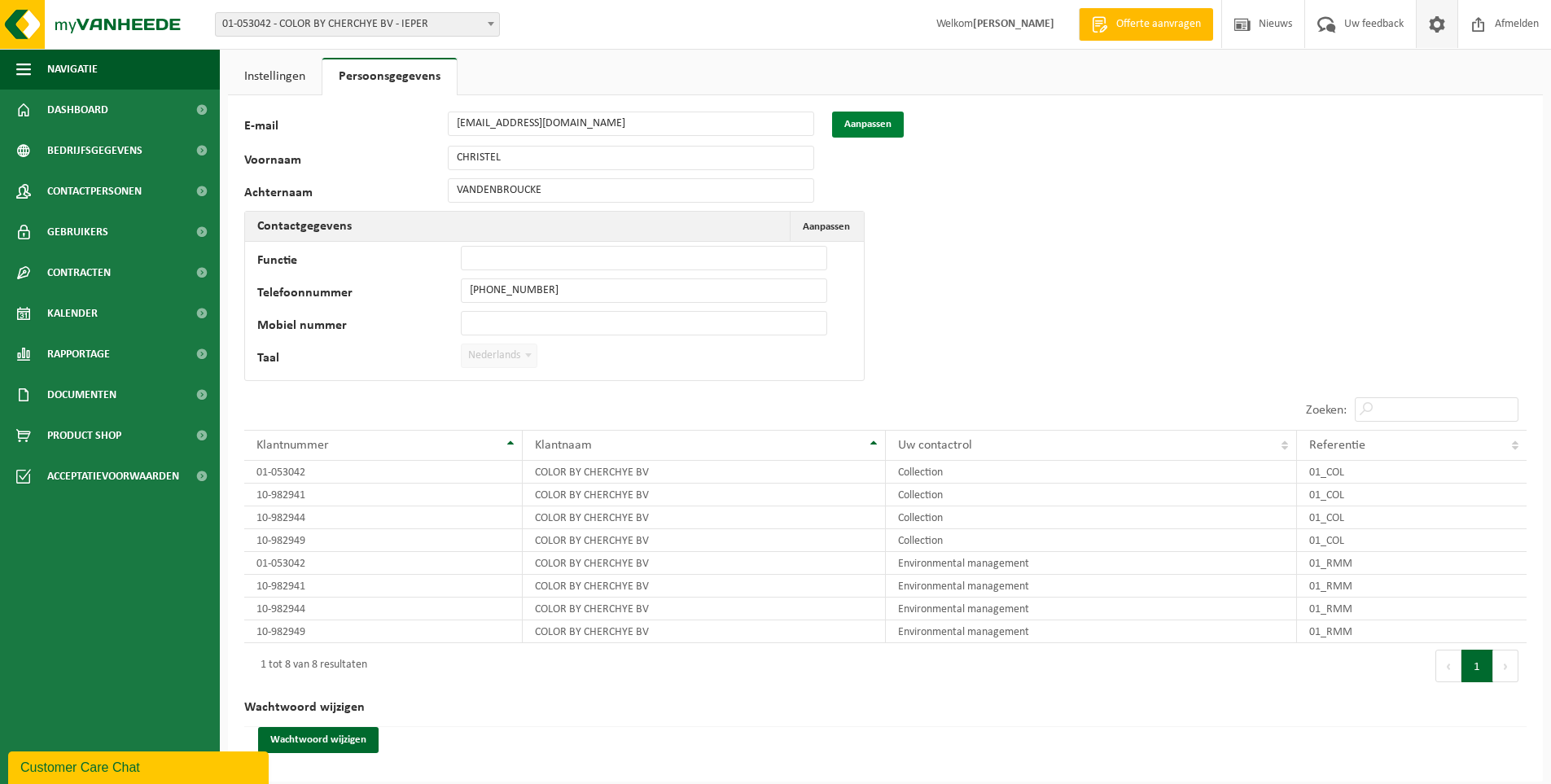
click at [877, 129] on button "Aanpassen" at bounding box center [868, 125] width 72 height 26
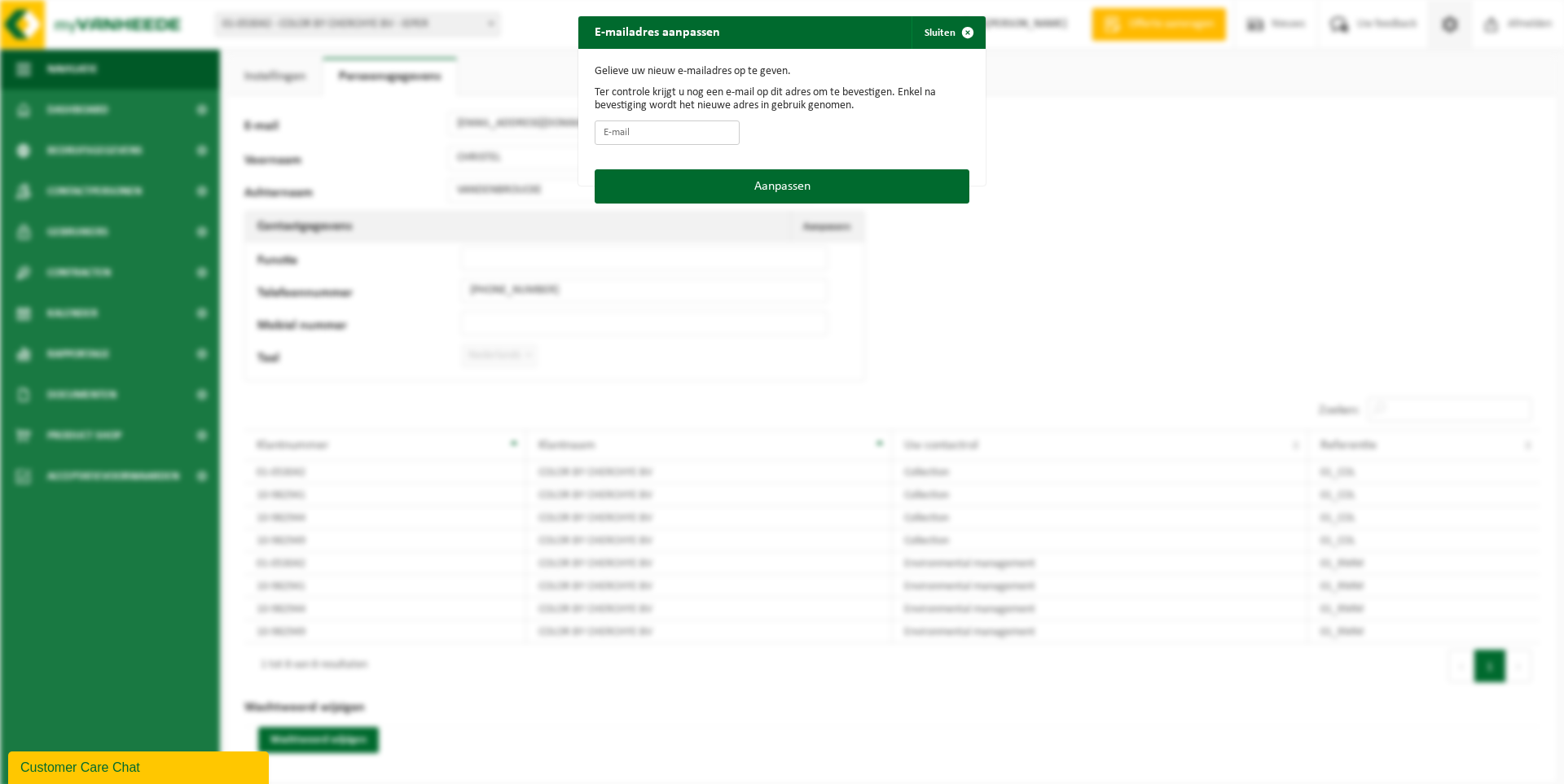
click at [669, 134] on input "E-mail" at bounding box center [667, 133] width 145 height 24
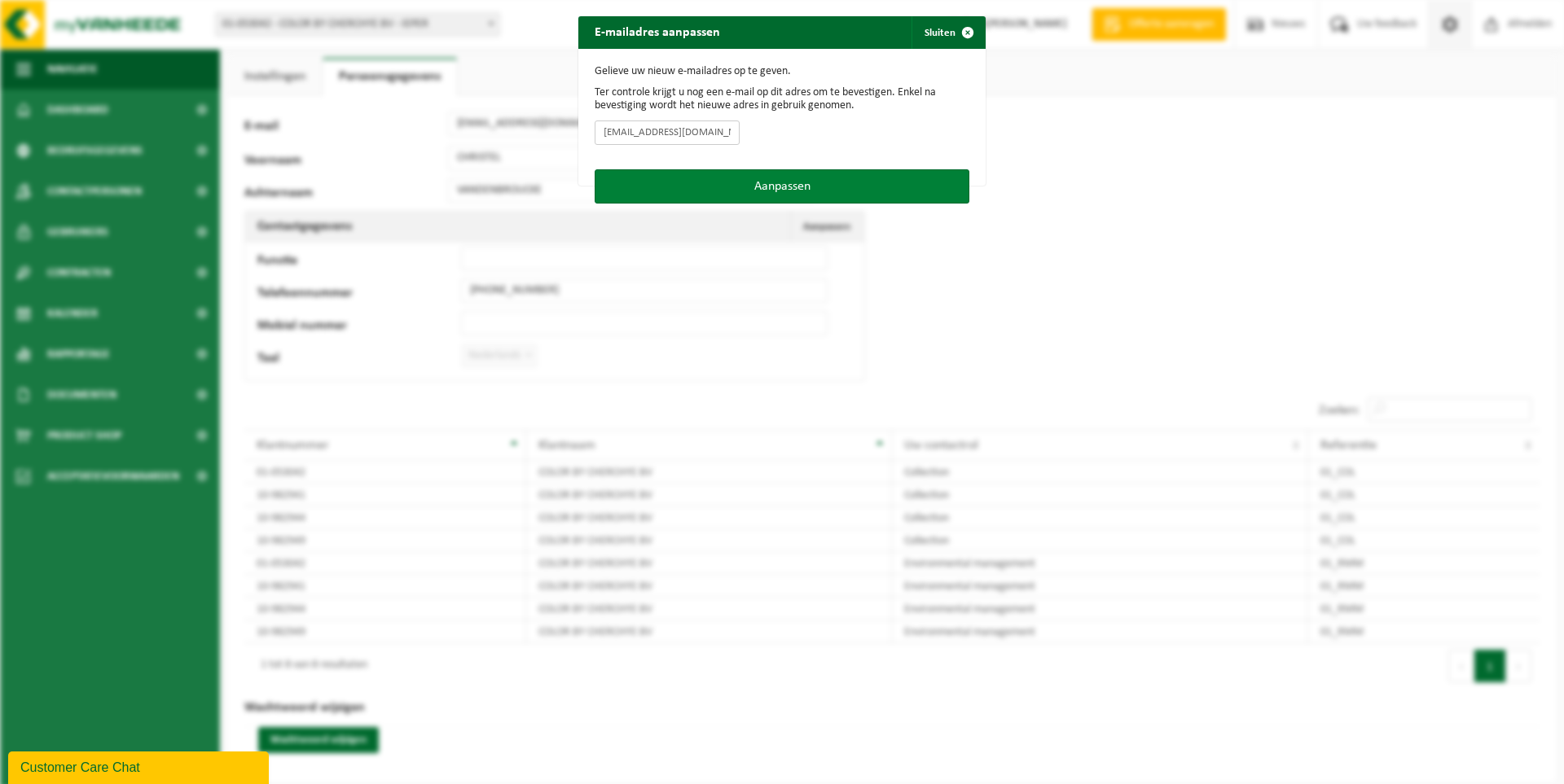
type input "info@color.be"
click at [789, 193] on button "Aanpassen" at bounding box center [782, 187] width 375 height 34
